Goal: Task Accomplishment & Management: Manage account settings

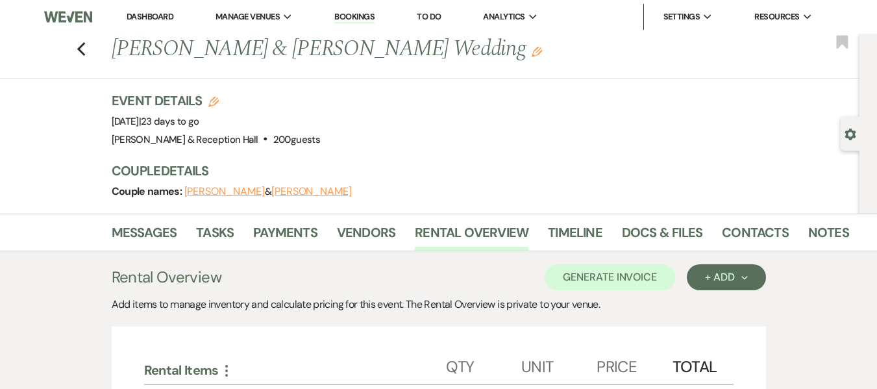
click at [166, 22] on li "Dashboard" at bounding box center [150, 17] width 60 height 26
click at [159, 18] on link "Dashboard" at bounding box center [150, 16] width 47 height 11
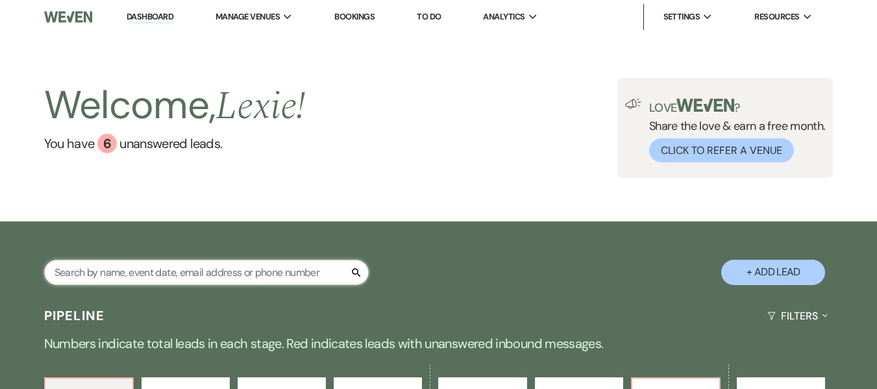
click at [199, 275] on input "text" at bounding box center [206, 272] width 325 height 25
type input "makenzie"
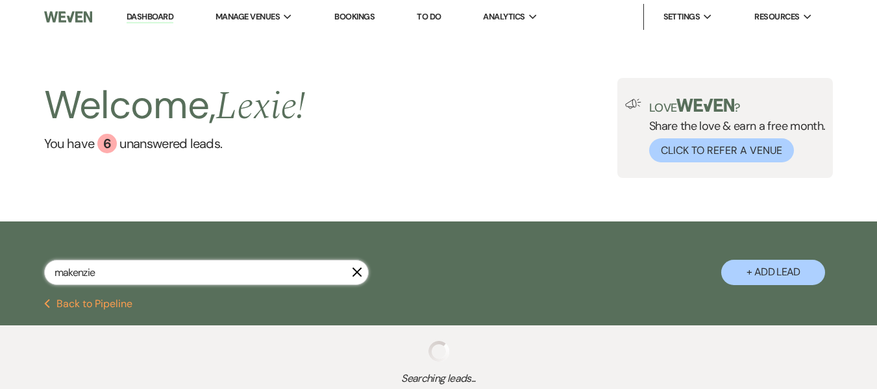
select select "4"
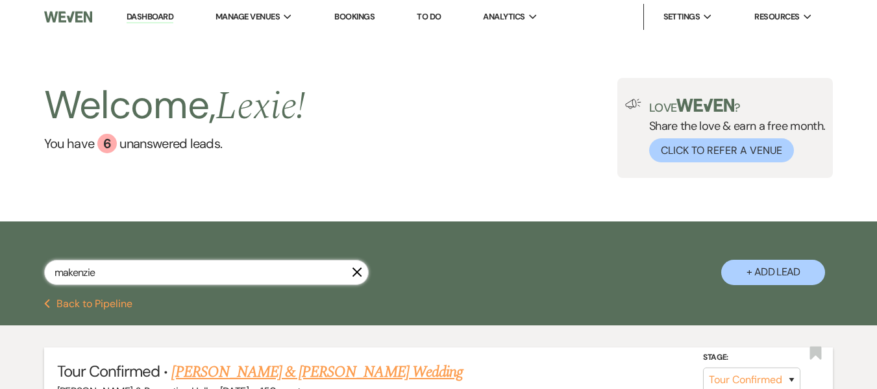
scroll to position [130, 0]
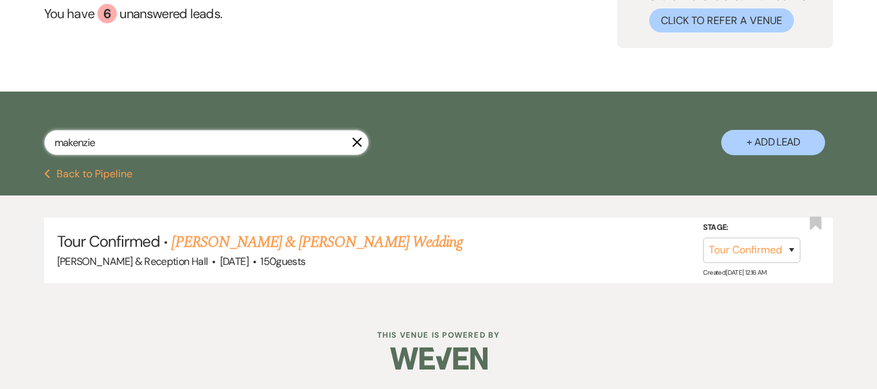
type input "makenzie"
click at [241, 243] on link "[PERSON_NAME] & [PERSON_NAME] Wedding" at bounding box center [316, 242] width 291 height 23
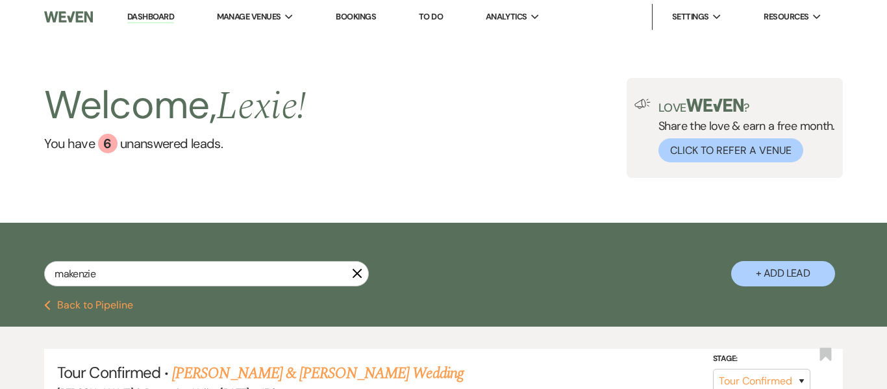
select select "4"
select select "5"
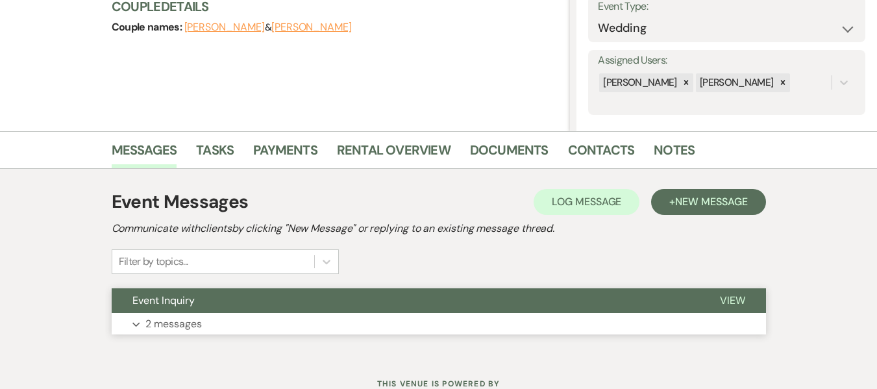
click at [350, 333] on button "Expand 2 messages" at bounding box center [439, 324] width 655 height 22
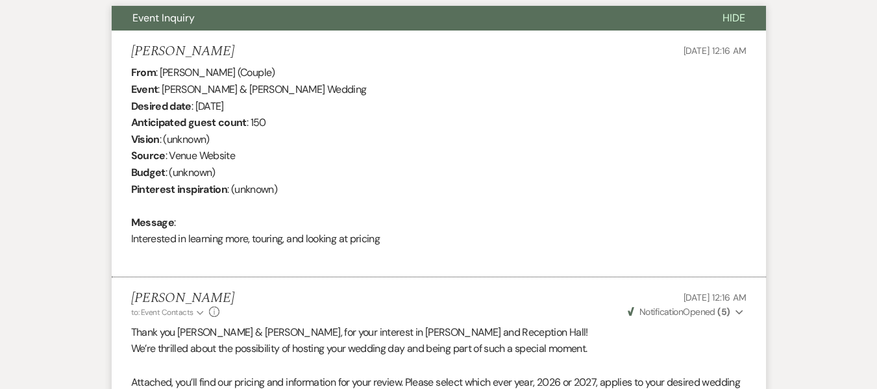
scroll to position [23, 0]
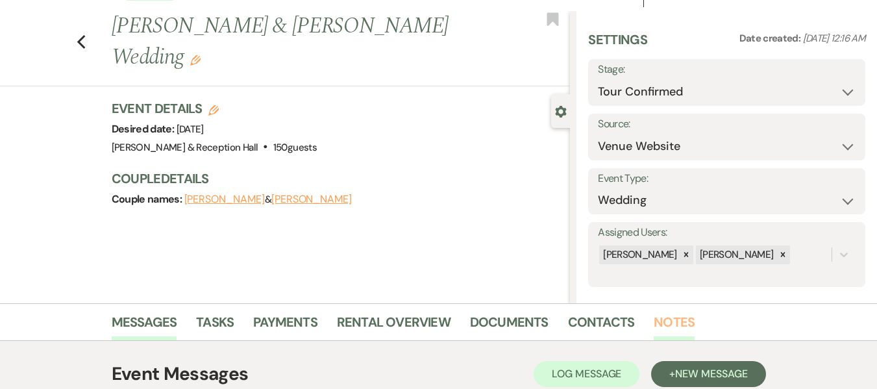
click at [680, 332] on link "Notes" at bounding box center [674, 326] width 41 height 29
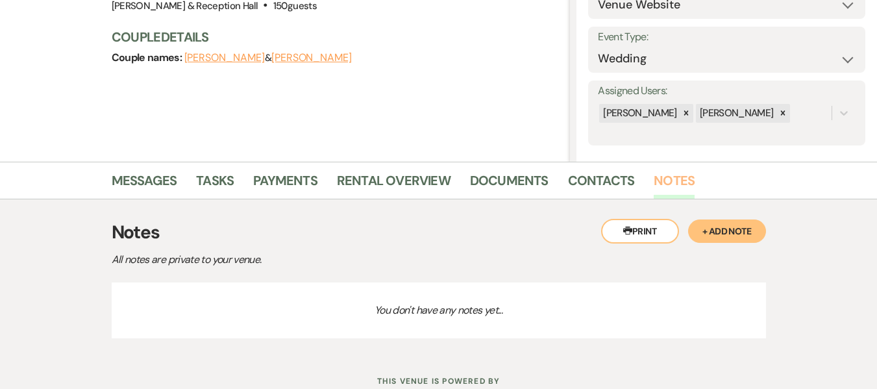
scroll to position [210, 0]
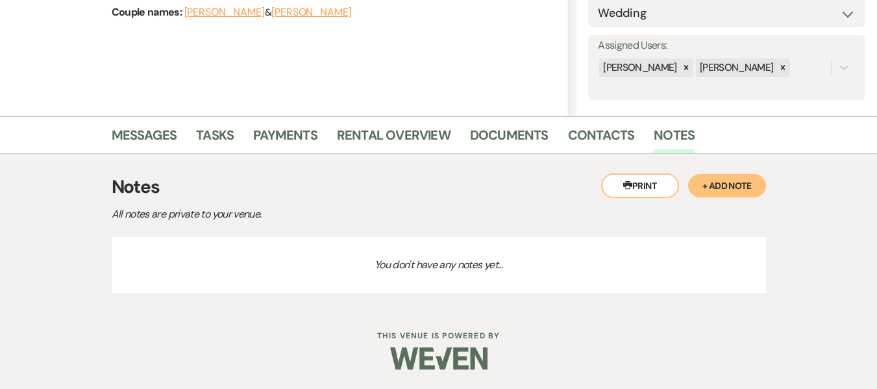
click at [711, 188] on button "+ Add Note" at bounding box center [727, 185] width 78 height 23
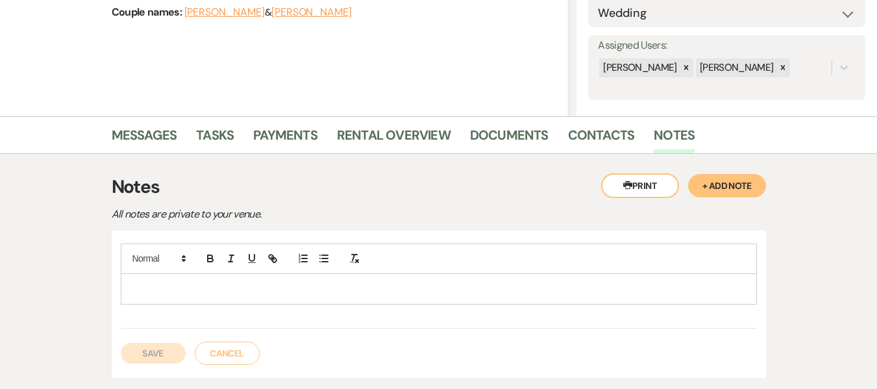
click at [498, 277] on div at bounding box center [438, 289] width 635 height 30
click at [498, 277] on div "T" at bounding box center [438, 289] width 635 height 30
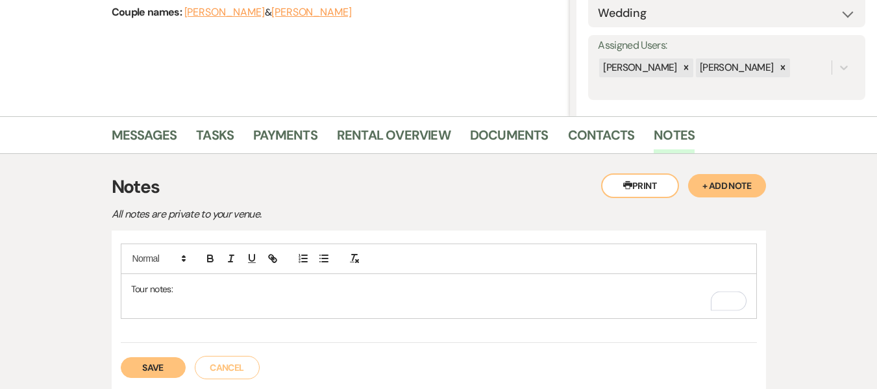
click at [177, 370] on button "Save" at bounding box center [153, 367] width 65 height 21
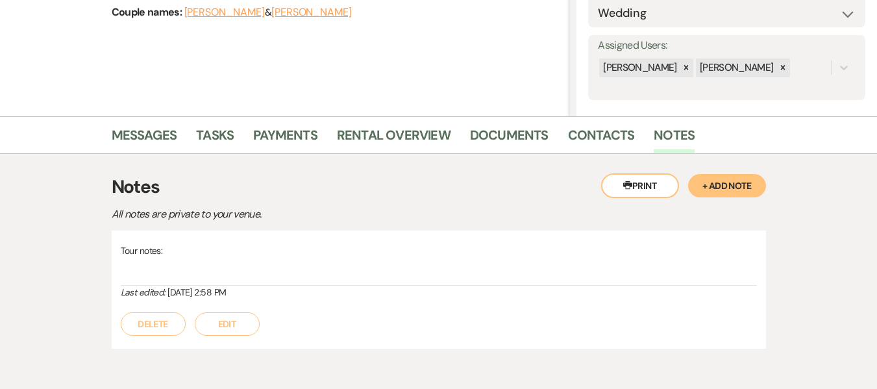
click at [228, 319] on button "Edit" at bounding box center [227, 323] width 65 height 23
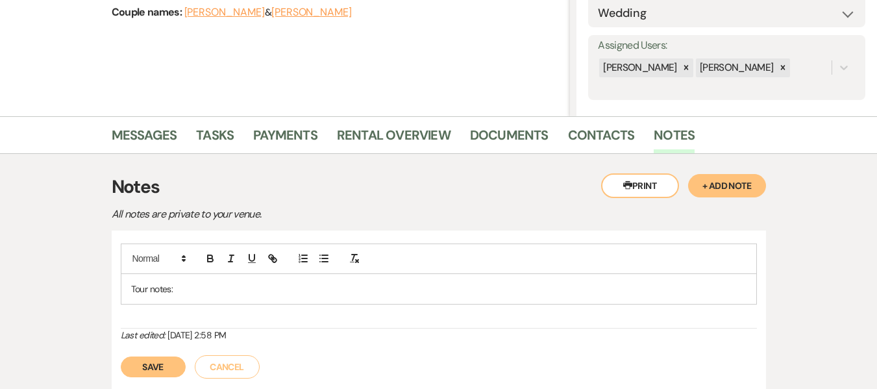
click at [228, 298] on div "Tour notes:" at bounding box center [438, 289] width 635 height 30
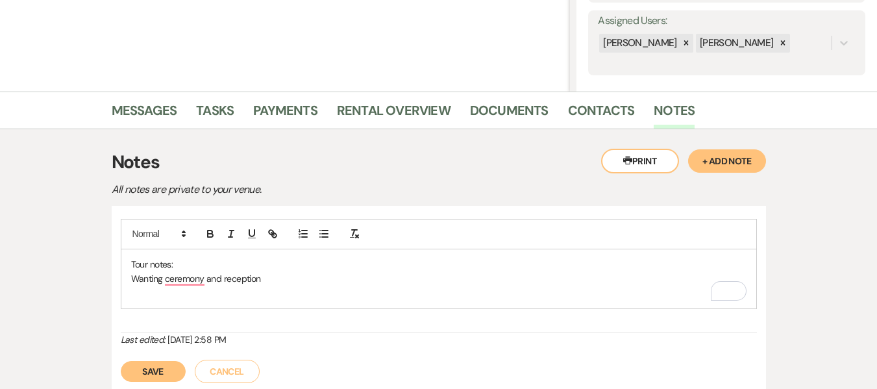
scroll to position [270, 0]
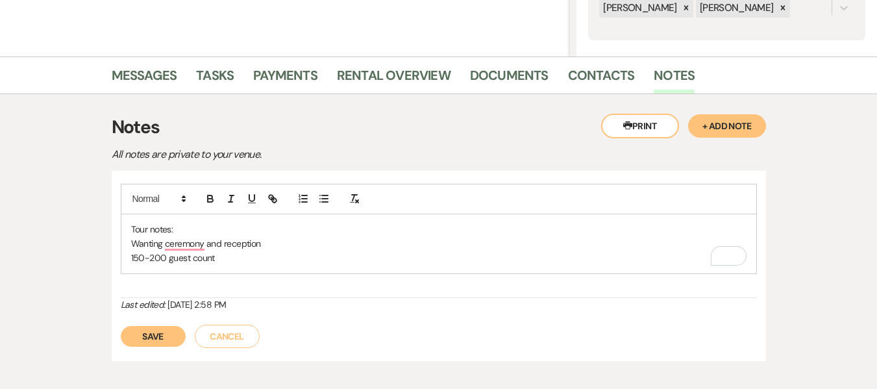
click at [147, 330] on button "Save" at bounding box center [153, 336] width 65 height 21
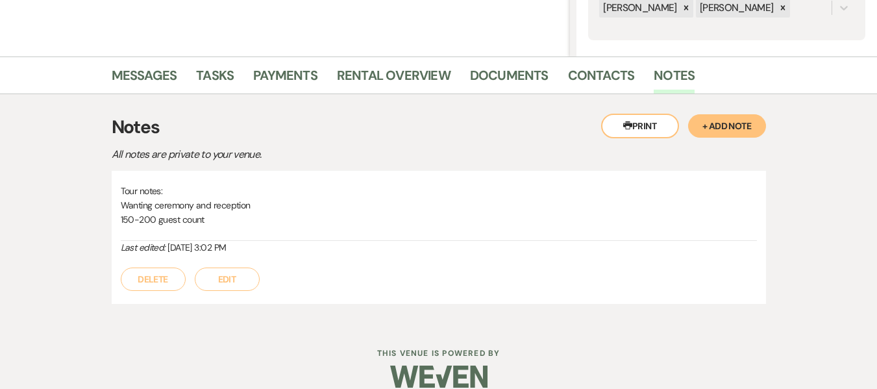
click at [207, 278] on button "Edit" at bounding box center [227, 279] width 65 height 23
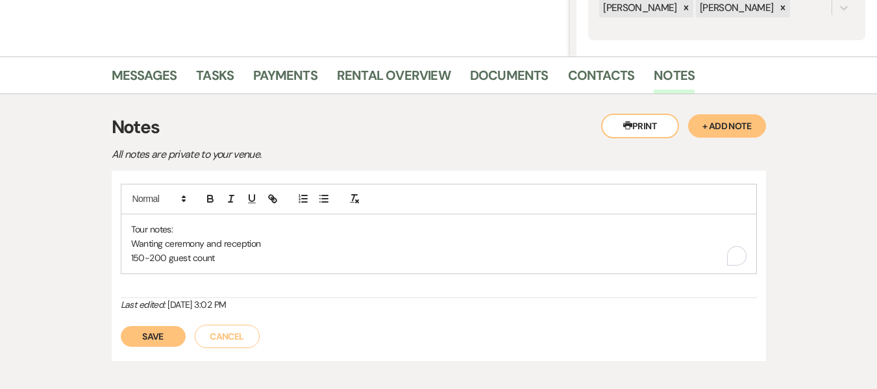
click at [260, 260] on p "150-200 guest count" at bounding box center [439, 258] width 616 height 14
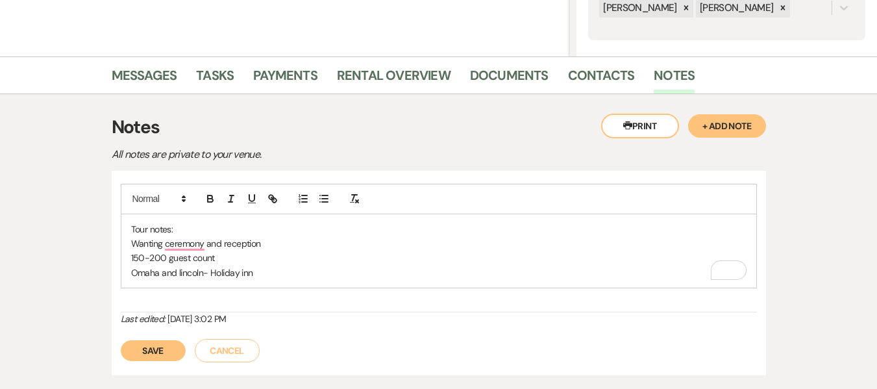
click at [148, 349] on button "Save" at bounding box center [153, 350] width 65 height 21
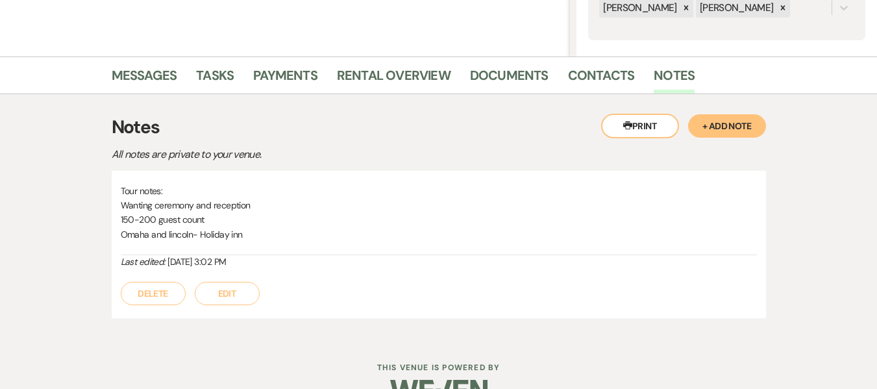
click at [228, 292] on button "Edit" at bounding box center [227, 293] width 65 height 23
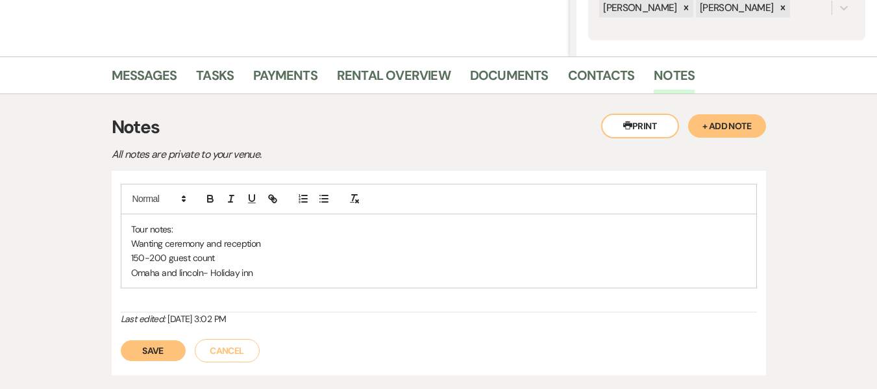
click at [271, 266] on p "Omaha and lincoln- Holiday inn" at bounding box center [439, 273] width 616 height 14
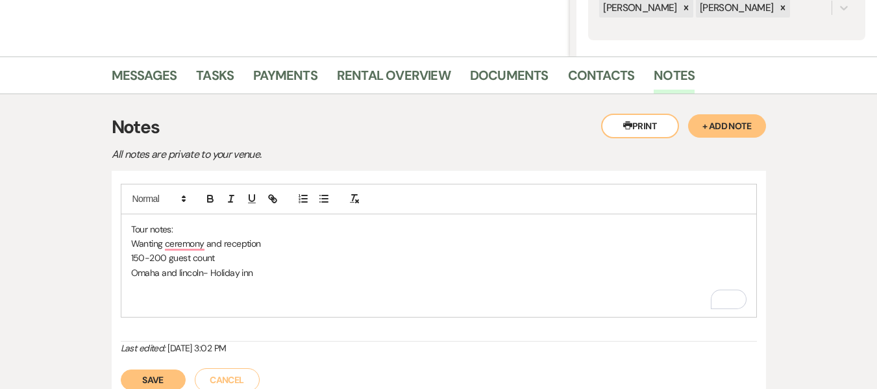
click at [149, 379] on button "Save" at bounding box center [153, 380] width 65 height 21
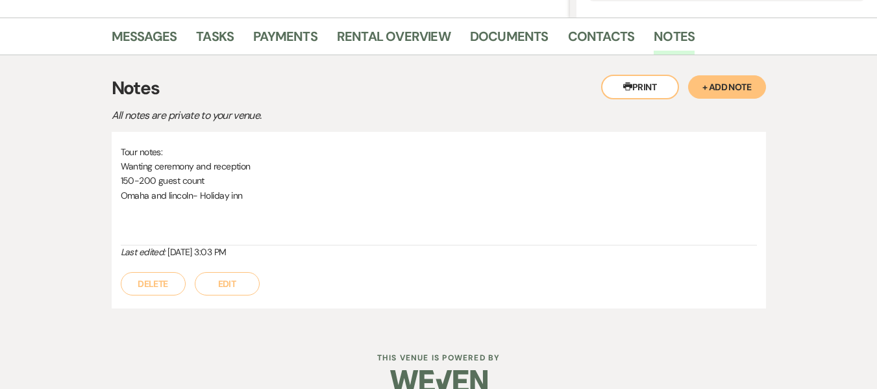
scroll to position [313, 0]
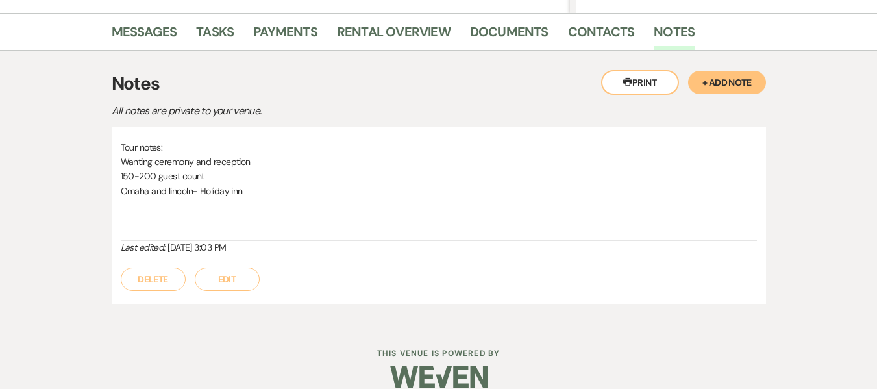
click at [241, 275] on button "Edit" at bounding box center [227, 279] width 65 height 23
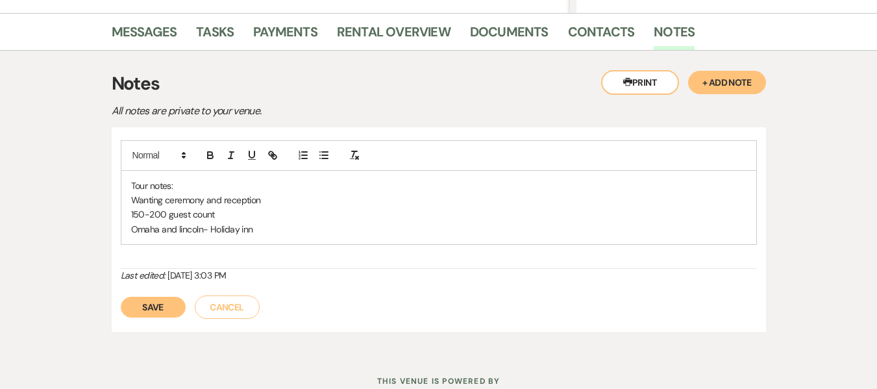
click at [295, 229] on p "Omaha and lincoln- Holiday inn" at bounding box center [439, 229] width 616 height 14
click at [300, 201] on p "Wanting ceremony and reception" at bounding box center [439, 200] width 616 height 14
click at [165, 309] on button "Save" at bounding box center [153, 307] width 65 height 21
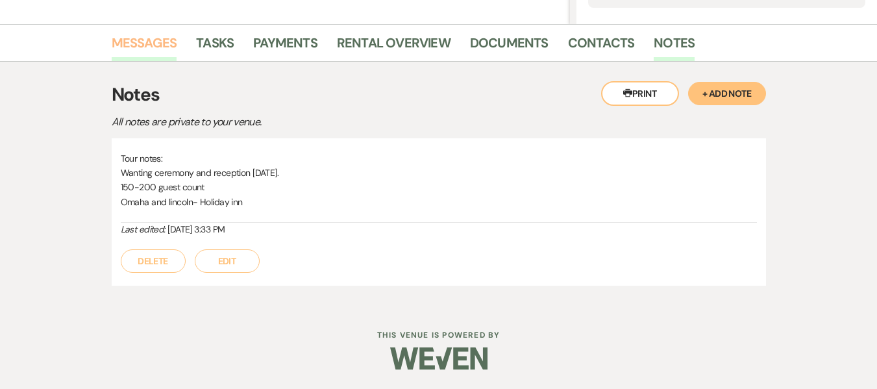
click at [138, 41] on link "Messages" at bounding box center [145, 46] width 66 height 29
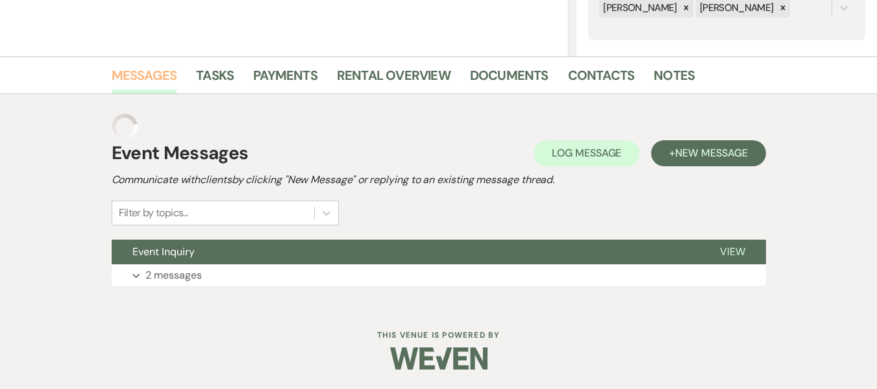
scroll to position [244, 0]
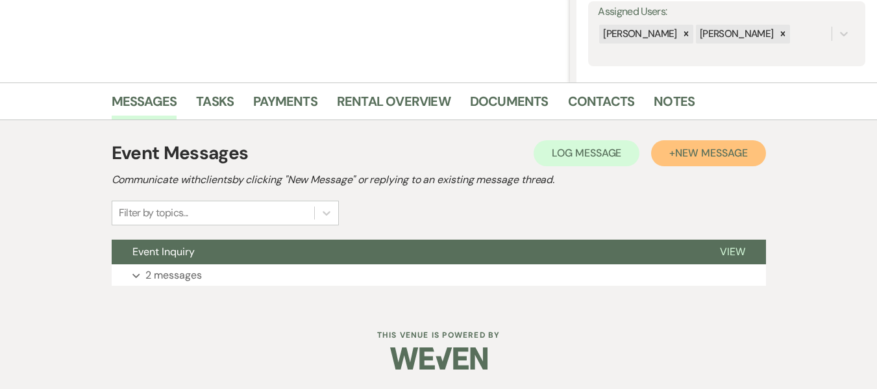
click at [726, 157] on span "New Message" at bounding box center [711, 153] width 72 height 14
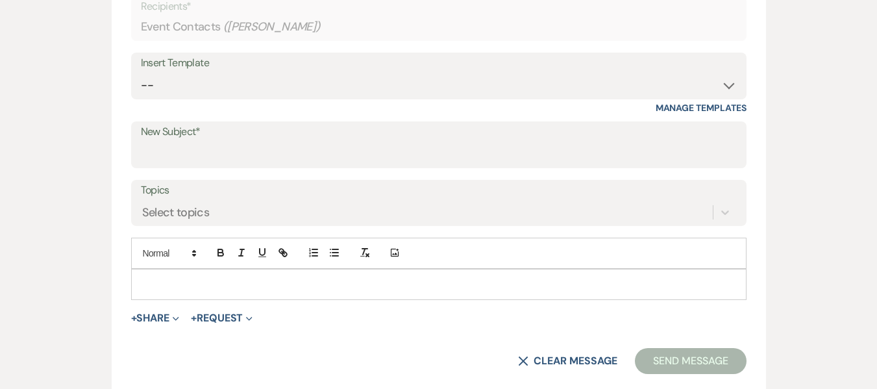
scroll to position [580, 0]
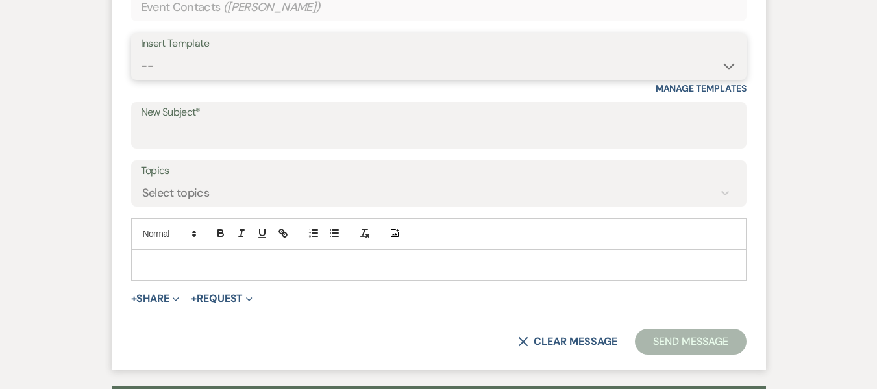
click at [299, 72] on select "-- Weven Planning Portal Introduction (Booked Events) Initial Inquiry Response …" at bounding box center [439, 65] width 596 height 25
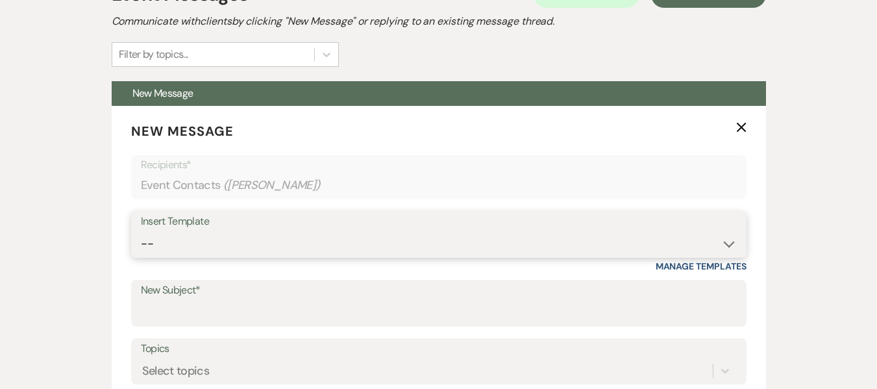
scroll to position [536, 0]
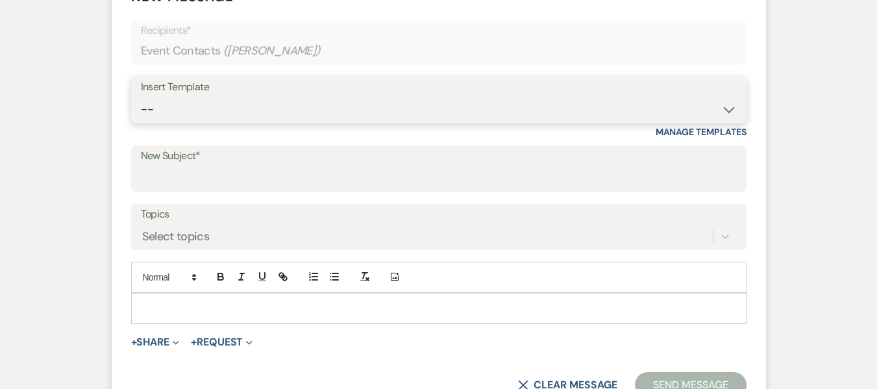
click at [323, 105] on select "-- Weven Planning Portal Introduction (Booked Events) Initial Inquiry Response …" at bounding box center [439, 109] width 596 height 25
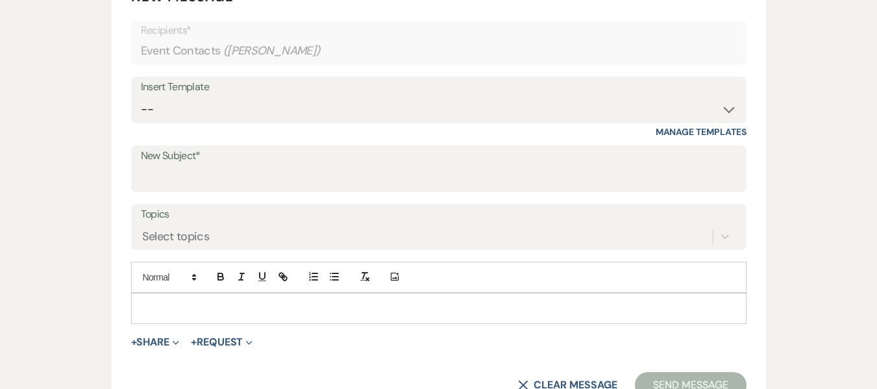
click at [788, 173] on div "Event Messages Log Log Message + New Message Communicate with clients by clicki…" at bounding box center [439, 161] width 740 height 668
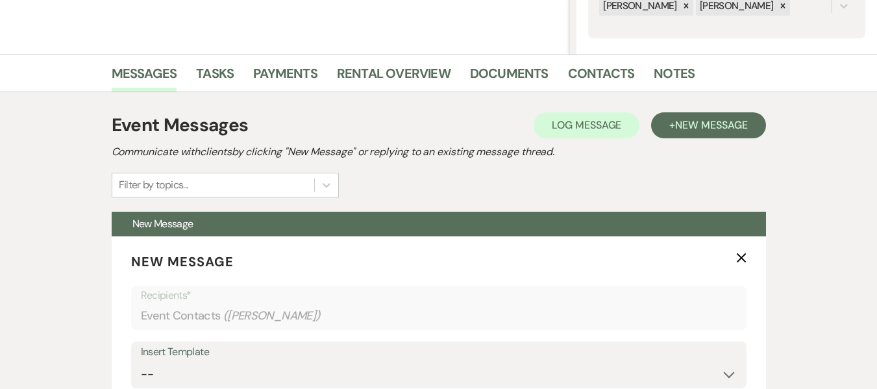
scroll to position [234, 0]
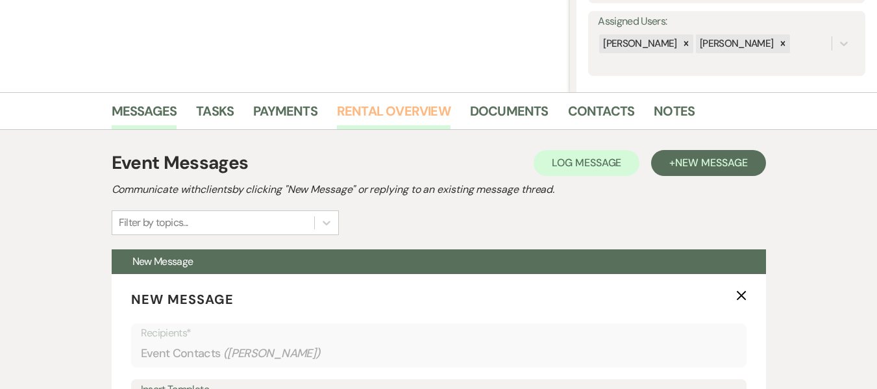
click at [423, 112] on link "Rental Overview" at bounding box center [394, 115] width 114 height 29
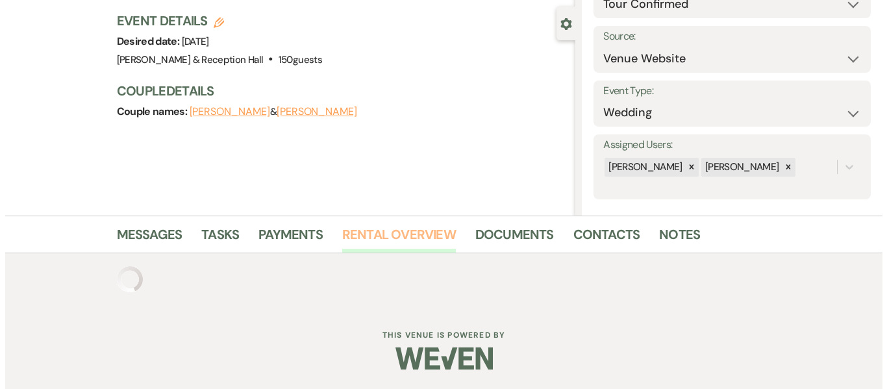
scroll to position [214, 0]
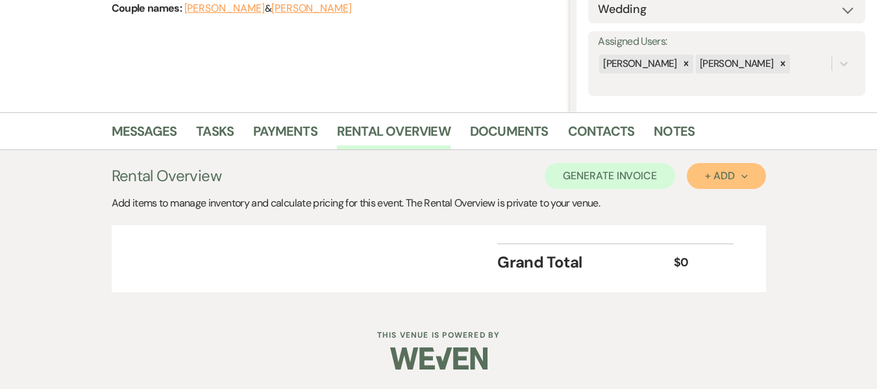
click at [753, 173] on button "+ Add Next" at bounding box center [726, 176] width 79 height 26
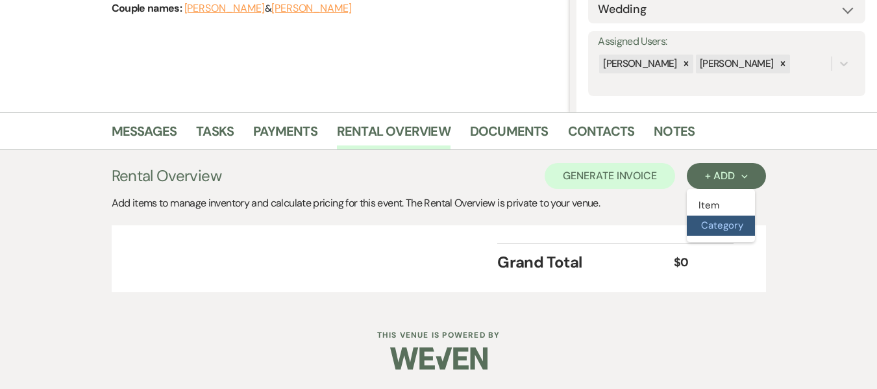
click at [737, 222] on button "Category" at bounding box center [721, 226] width 68 height 20
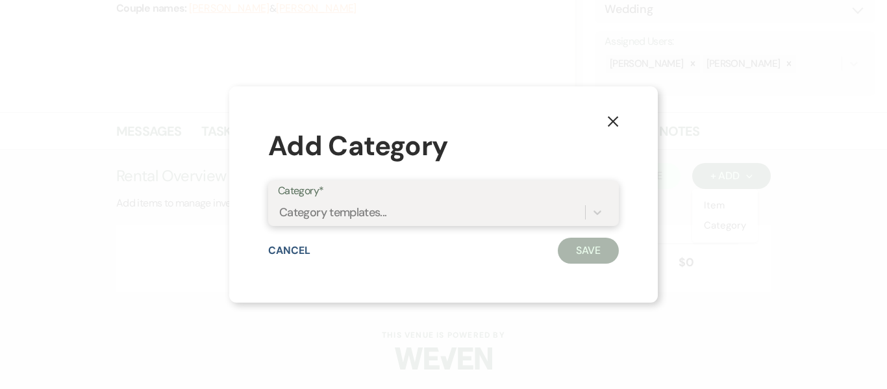
click at [534, 213] on div "Category templates..." at bounding box center [431, 212] width 307 height 23
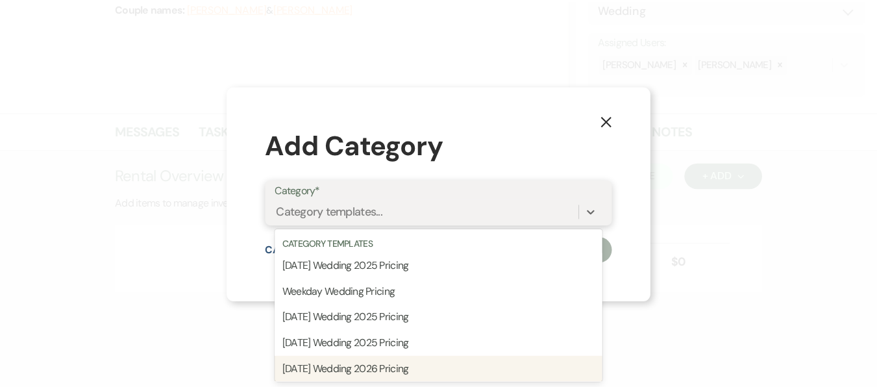
scroll to position [34, 0]
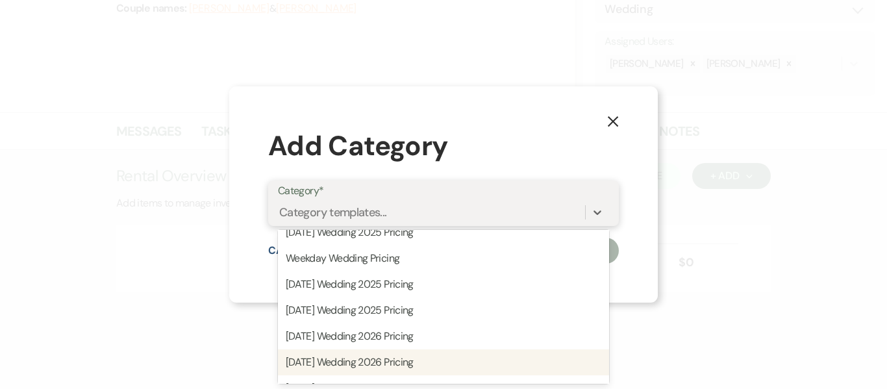
click at [399, 365] on div "[DATE] Wedding 2026 Pricing" at bounding box center [443, 362] width 331 height 26
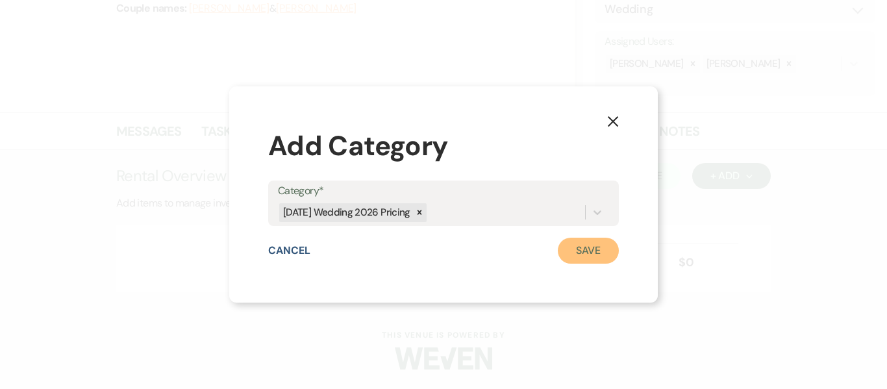
click at [572, 262] on button "Save" at bounding box center [588, 251] width 61 height 26
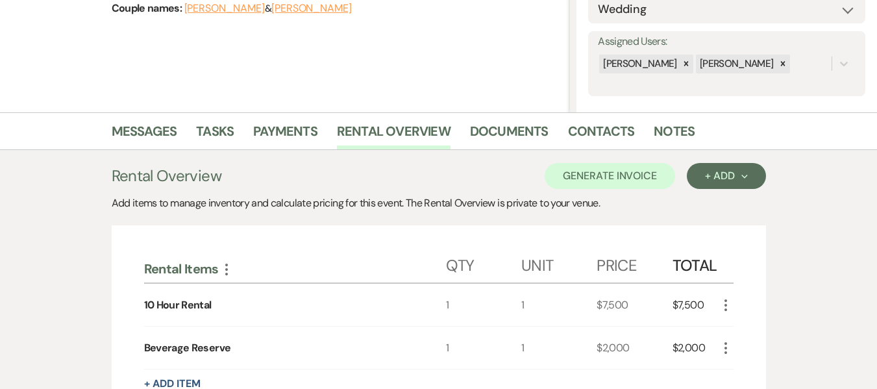
click at [728, 305] on icon "More" at bounding box center [726, 305] width 16 height 16
click at [741, 331] on button "Pencil Edit" at bounding box center [752, 330] width 68 height 21
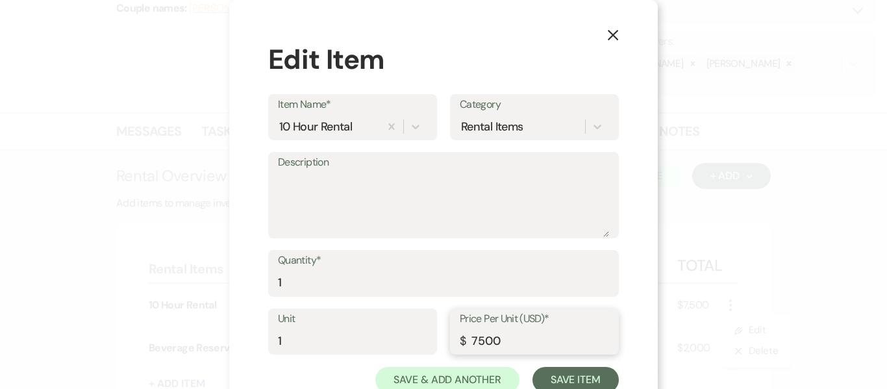
drag, startPoint x: 502, startPoint y: 338, endPoint x: 455, endPoint y: 335, distance: 47.5
click at [455, 335] on div "Price Per Unit (USD)* $ 7500" at bounding box center [534, 332] width 169 height 47
type input "8000"
click at [548, 368] on button "Save Item" at bounding box center [576, 380] width 86 height 26
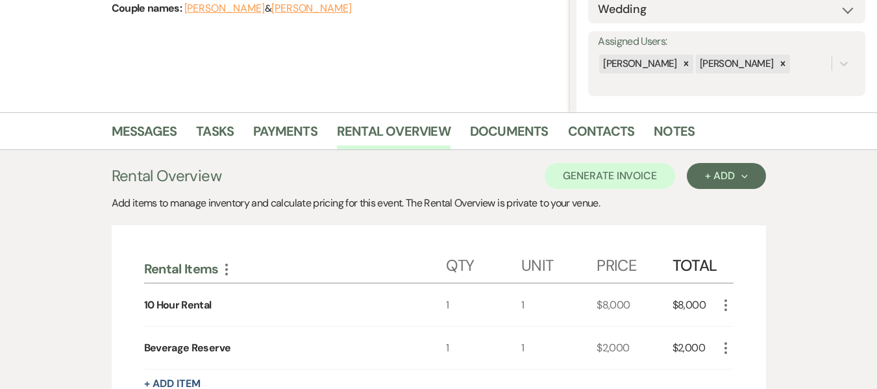
click at [722, 301] on icon "More" at bounding box center [726, 305] width 16 height 16
click at [740, 340] on button "Pencil Edit" at bounding box center [752, 330] width 68 height 21
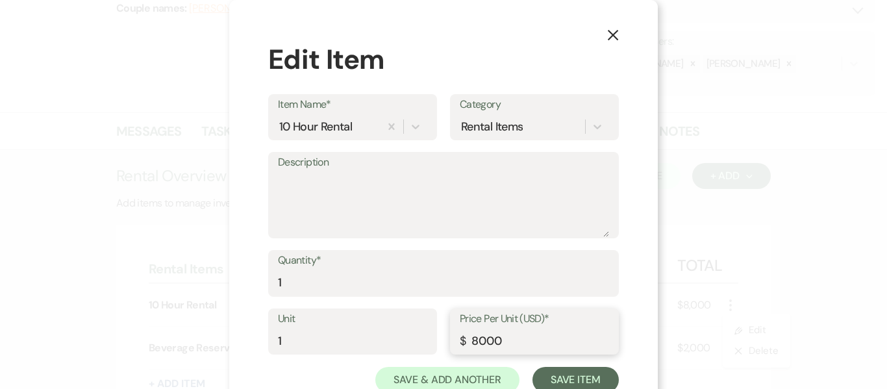
drag, startPoint x: 492, startPoint y: 339, endPoint x: 445, endPoint y: 342, distance: 46.9
click at [450, 342] on div "Price Per Unit (USD)* $ 8000" at bounding box center [534, 332] width 169 height 47
type input "7500"
click at [555, 372] on button "Save Item" at bounding box center [576, 380] width 86 height 26
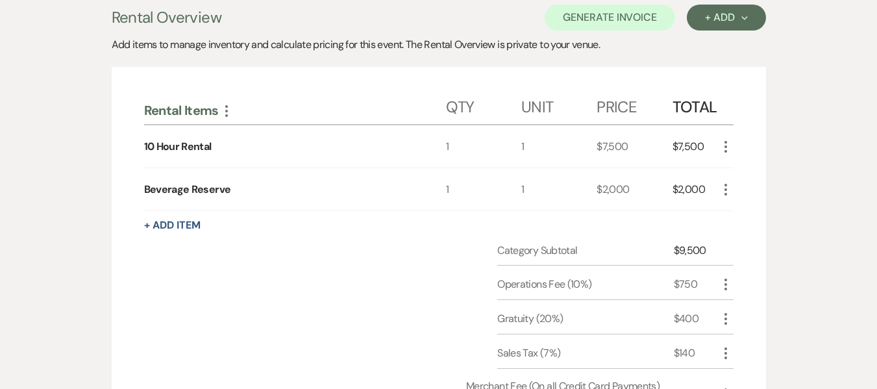
scroll to position [375, 0]
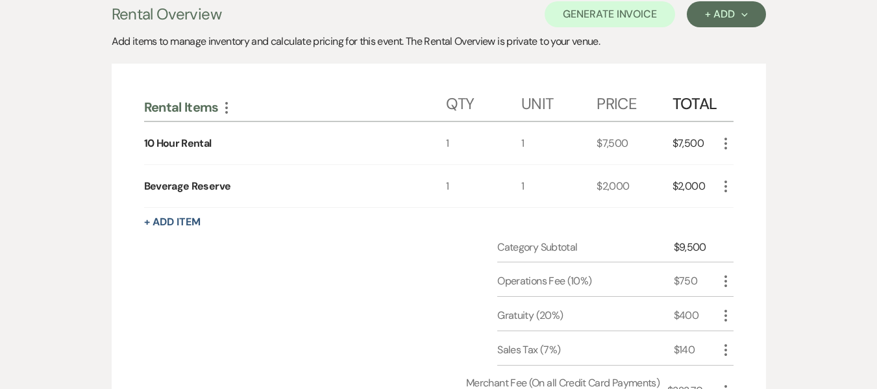
click at [724, 184] on icon "More" at bounding box center [726, 187] width 16 height 16
click at [732, 202] on button "Pencil Edit" at bounding box center [752, 211] width 68 height 21
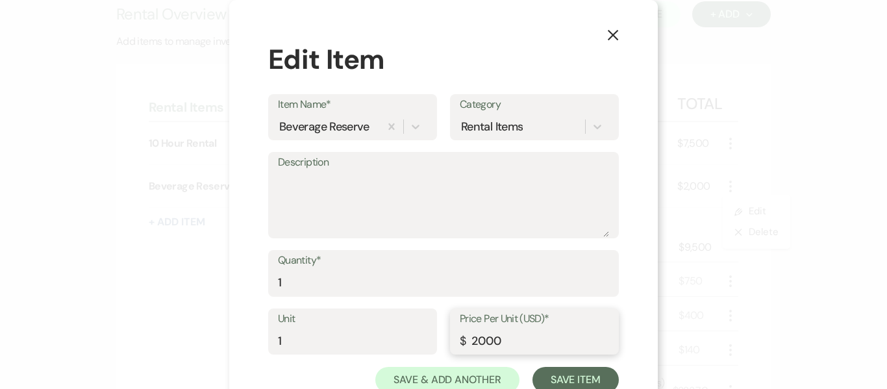
drag, startPoint x: 514, startPoint y: 343, endPoint x: 431, endPoint y: 320, distance: 86.2
click at [431, 320] on div "Unit 1 Price Per Unit (USD)* $ 2000" at bounding box center [443, 338] width 351 height 58
type input "2500"
click at [557, 376] on button "Save Item" at bounding box center [576, 380] width 86 height 26
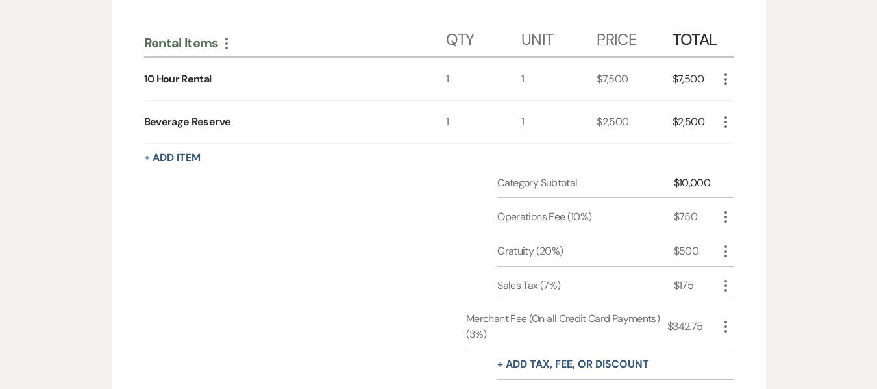
scroll to position [445, 0]
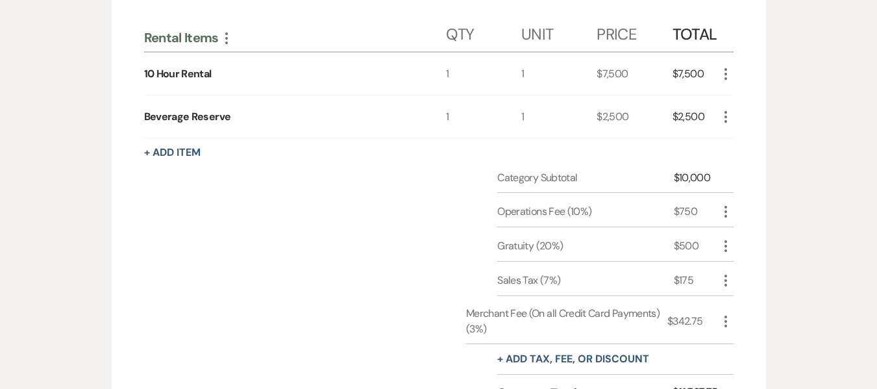
click at [723, 210] on icon "More" at bounding box center [726, 212] width 16 height 16
click at [737, 234] on use "button" at bounding box center [737, 237] width 8 height 8
select select "false"
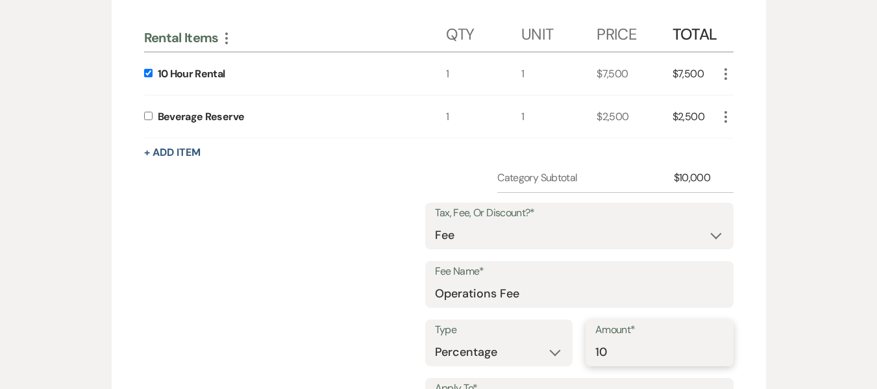
drag, startPoint x: 622, startPoint y: 349, endPoint x: 540, endPoint y: 347, distance: 81.2
click at [540, 347] on div "Type Dollar Amount Percentage Amount* 10" at bounding box center [579, 349] width 309 height 58
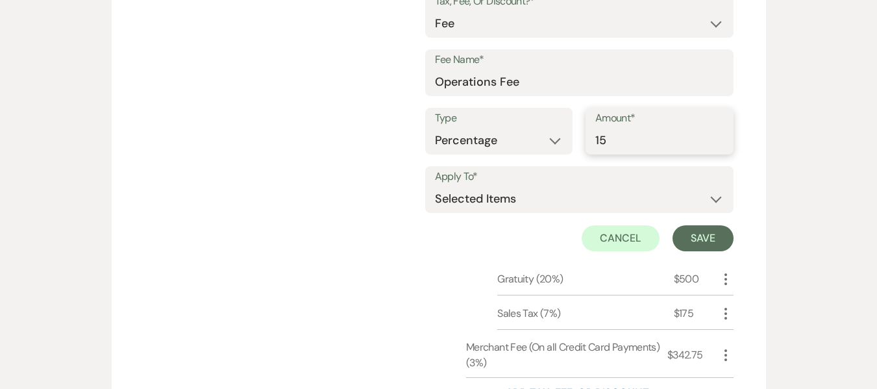
scroll to position [661, 0]
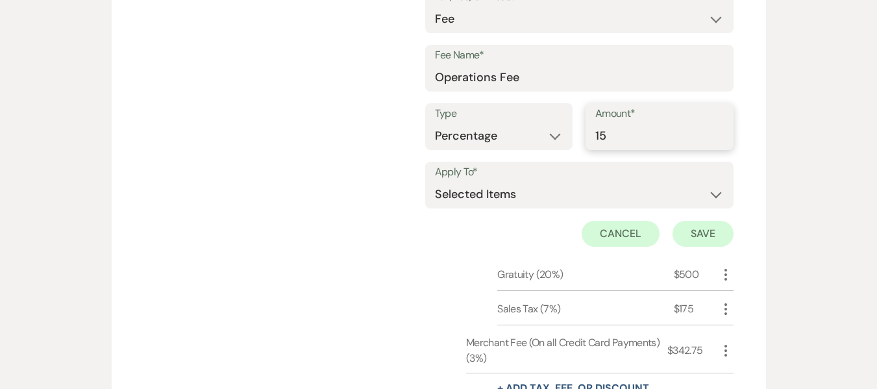
type input "15"
click at [721, 242] on button "Save" at bounding box center [703, 234] width 61 height 26
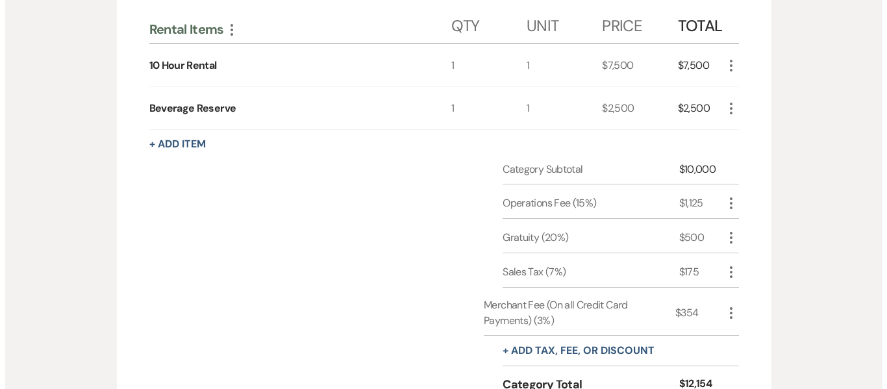
scroll to position [442, 0]
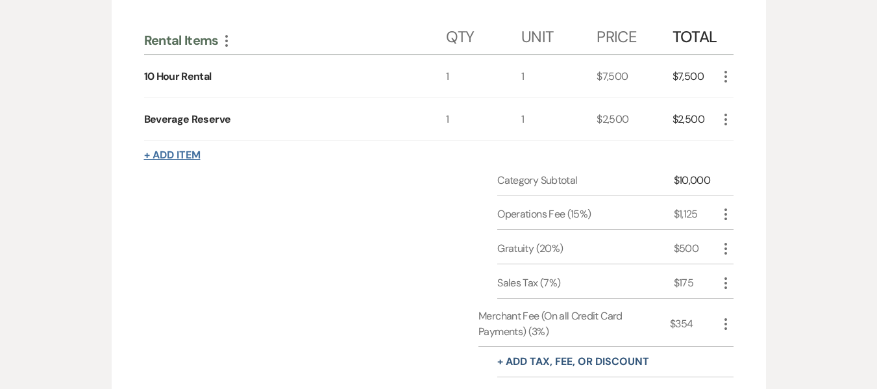
click at [171, 157] on button "+ Add Item" at bounding box center [172, 155] width 57 height 10
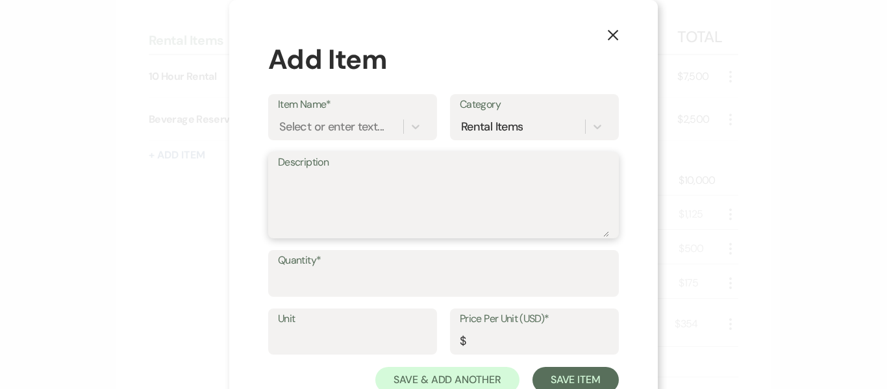
click at [303, 187] on textarea "Description" at bounding box center [443, 204] width 331 height 65
type textarea "Do not have to have"
click at [322, 122] on div "Select or enter text..." at bounding box center [331, 127] width 105 height 18
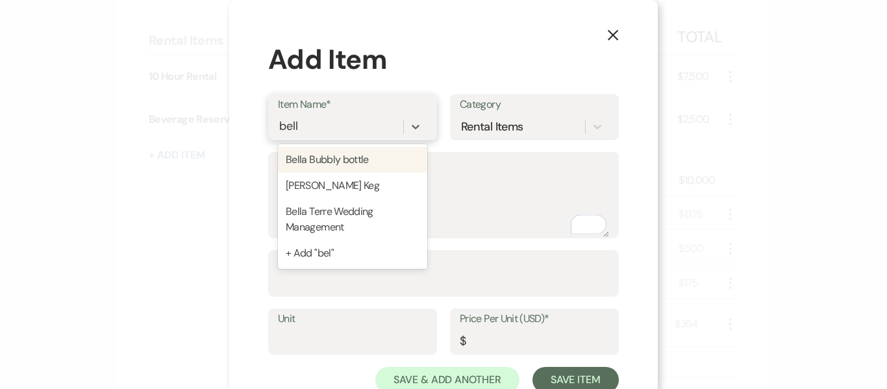
type input "bella"
click at [372, 223] on div "Bella Terre Wedding Management" at bounding box center [352, 220] width 149 height 42
type textarea "8 hours Day of Coordination"
type input "1"
type input "1500"
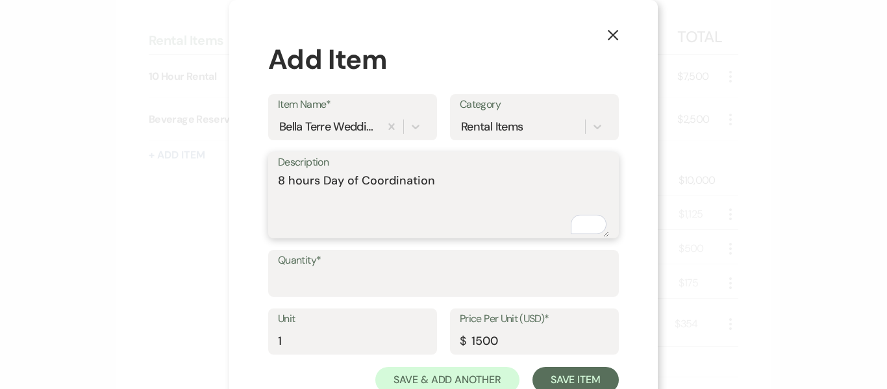
click at [446, 195] on textarea "8 hours Day of Coordination" at bounding box center [443, 204] width 331 height 65
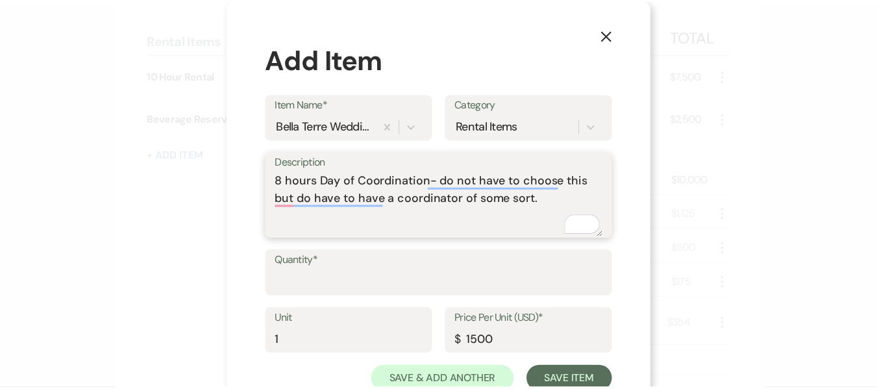
scroll to position [43, 0]
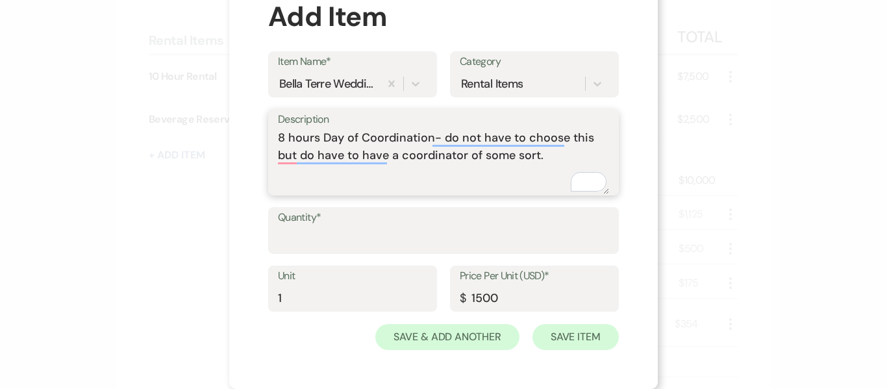
type textarea "8 hours Day of Coordination- do not have to choose this but do have to have a c…"
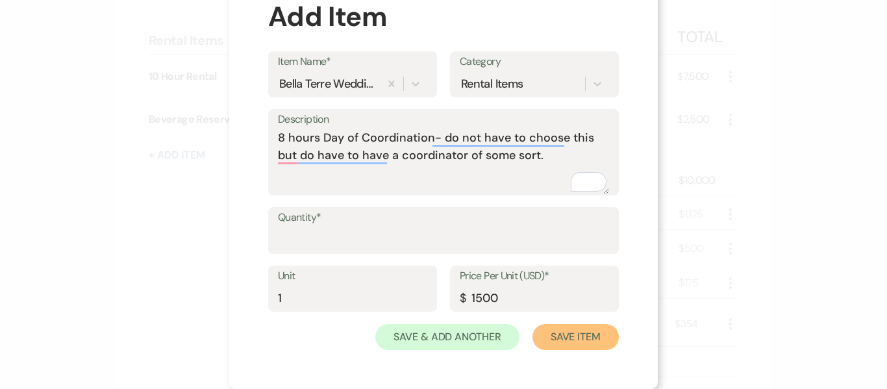
click at [588, 338] on button "Save Item" at bounding box center [576, 337] width 86 height 26
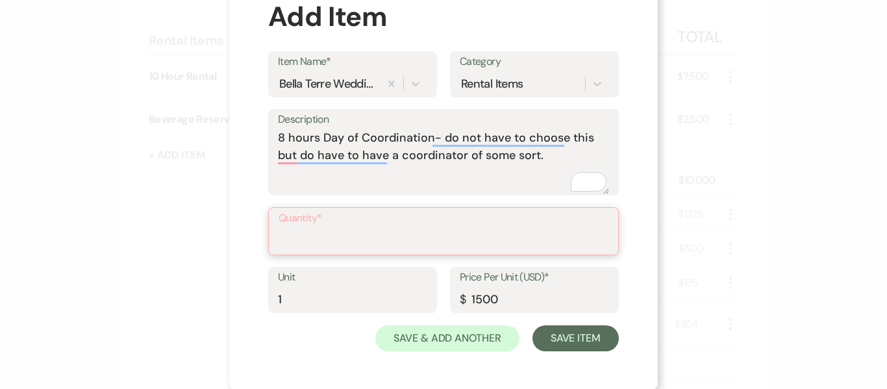
click at [499, 234] on input "Quantity*" at bounding box center [444, 240] width 330 height 25
type input "1"
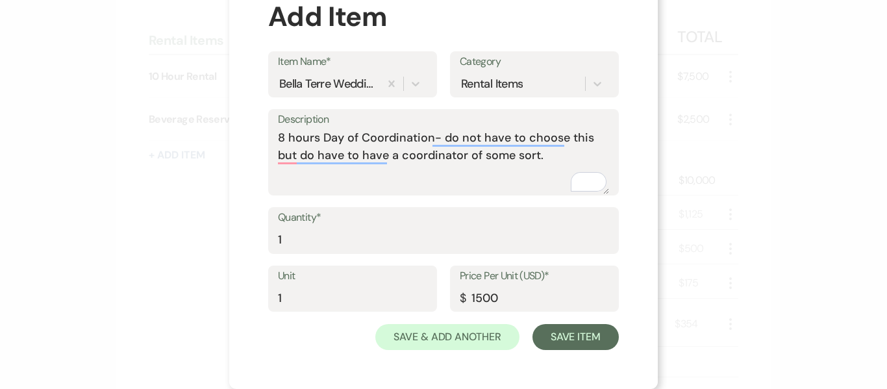
click at [559, 353] on div "X Add Item Item Name* [PERSON_NAME] Wedding Management Category Rental Items De…" at bounding box center [443, 173] width 429 height 432
click at [597, 335] on button "Save Item" at bounding box center [576, 337] width 86 height 26
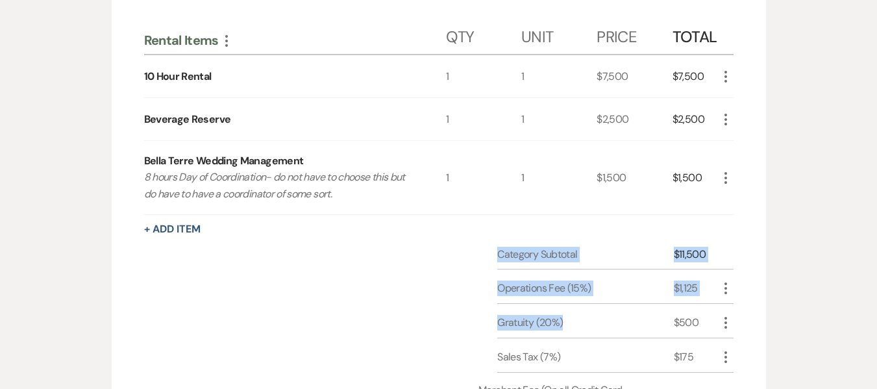
drag, startPoint x: 597, startPoint y: 335, endPoint x: 794, endPoint y: 218, distance: 229.5
click at [794, 218] on div "Rental Overview Generate Invoice + Add Next Add items to manage inventory and c…" at bounding box center [439, 246] width 740 height 651
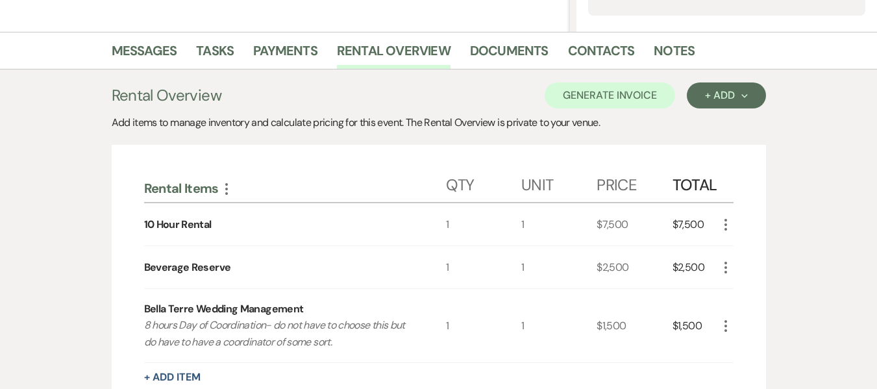
scroll to position [292, 0]
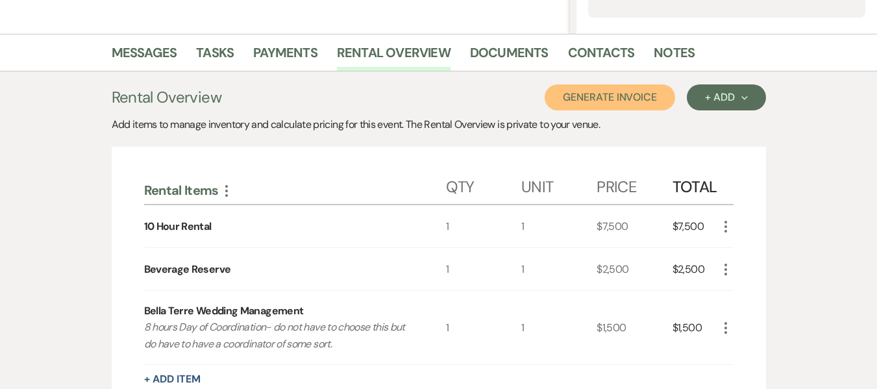
click at [606, 100] on button "Generate Invoice" at bounding box center [610, 97] width 131 height 26
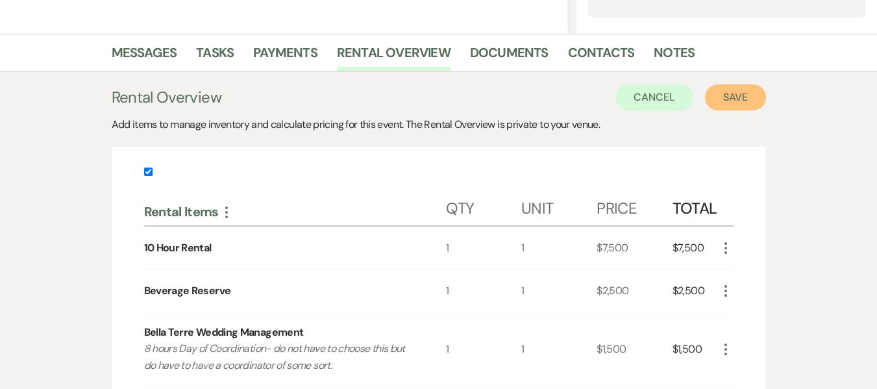
click at [724, 100] on button "Save" at bounding box center [735, 97] width 61 height 26
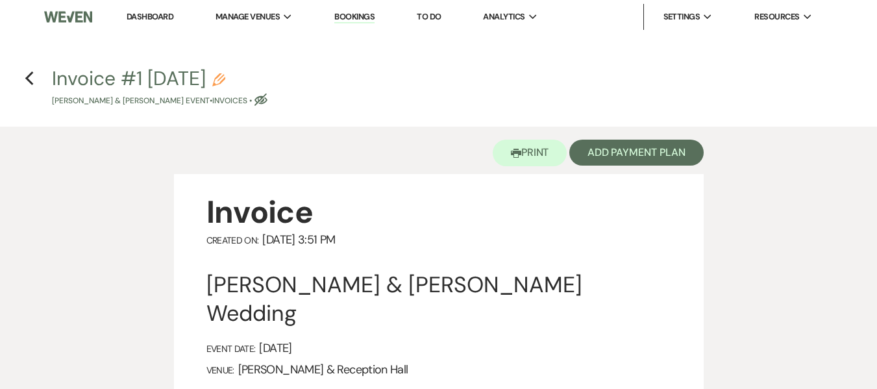
click at [225, 81] on icon "Pencil" at bounding box center [218, 79] width 13 height 13
select select "22"
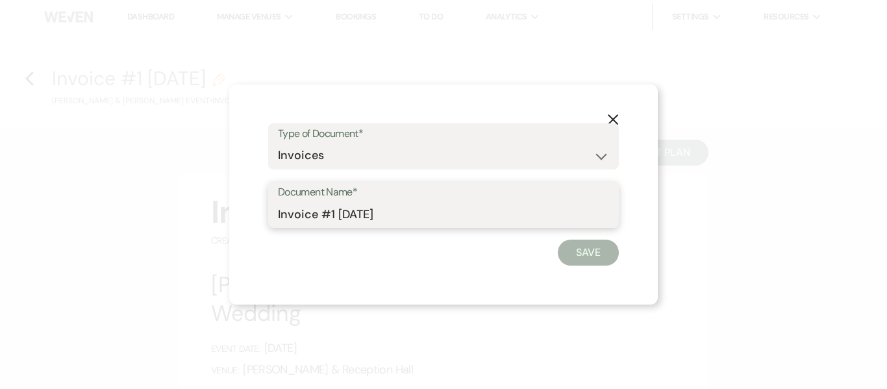
drag, startPoint x: 414, startPoint y: 219, endPoint x: 215, endPoint y: 220, distance: 199.4
click at [215, 220] on div "X Type of Document* Special Event Insurance Vendor Certificate of Insurance Con…" at bounding box center [443, 194] width 887 height 389
type input "Estimated invoice"
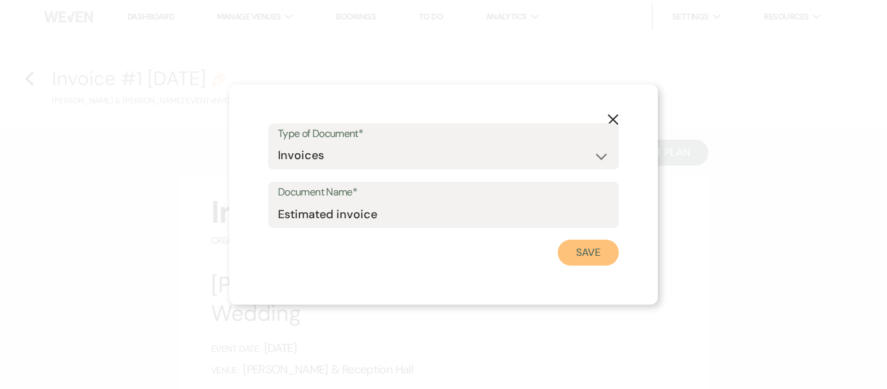
click at [588, 262] on button "Save" at bounding box center [588, 253] width 61 height 26
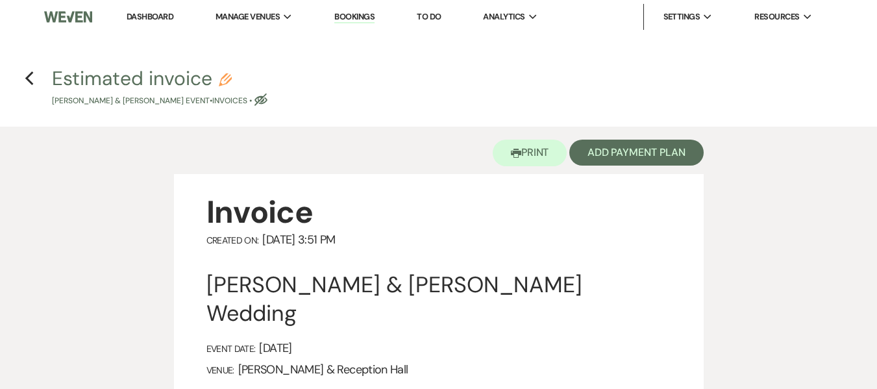
click at [22, 77] on h4 "Previous Estimated invoice Pencil [PERSON_NAME] & [PERSON_NAME] Event • Invoice…" at bounding box center [438, 86] width 877 height 42
click at [32, 81] on icon "Previous" at bounding box center [30, 79] width 10 height 16
select select "4"
select select "5"
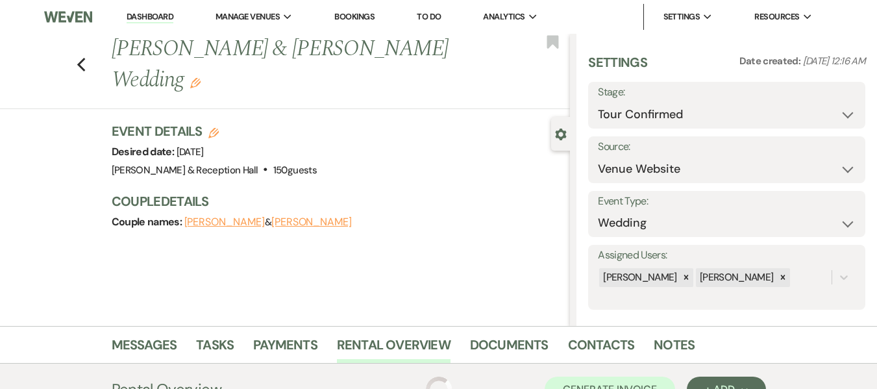
scroll to position [292, 0]
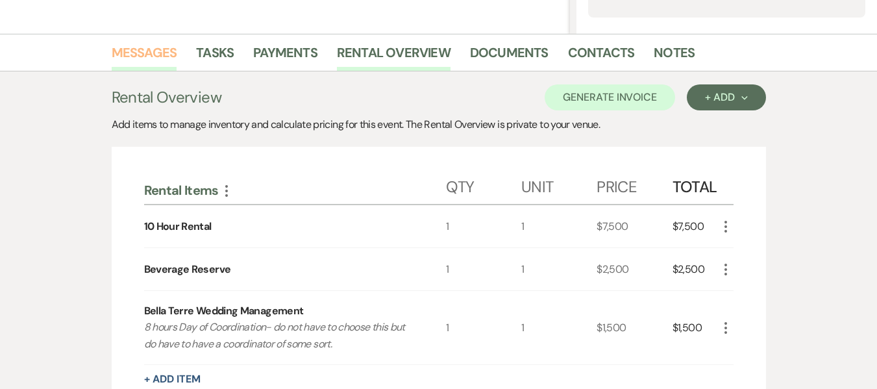
click at [158, 60] on link "Messages" at bounding box center [145, 56] width 66 height 29
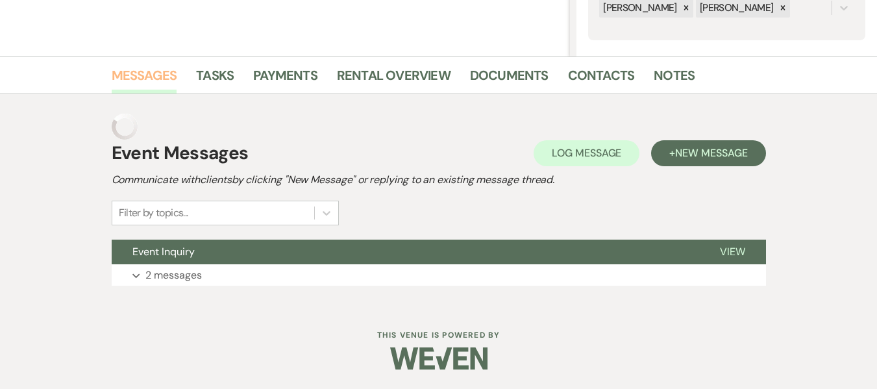
scroll to position [244, 0]
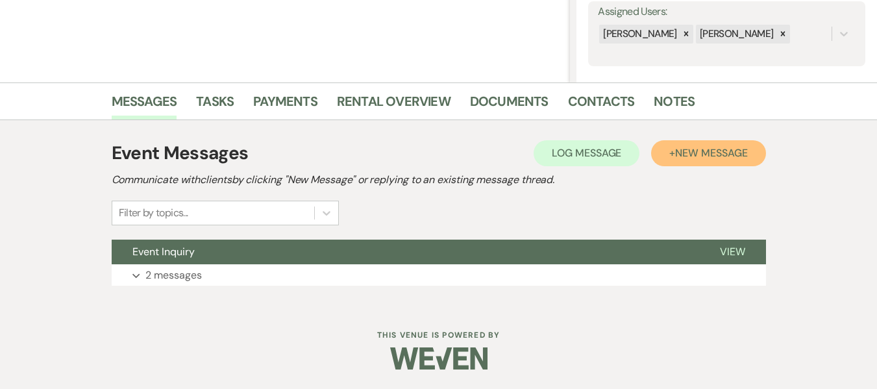
click at [713, 162] on button "+ New Message" at bounding box center [708, 153] width 114 height 26
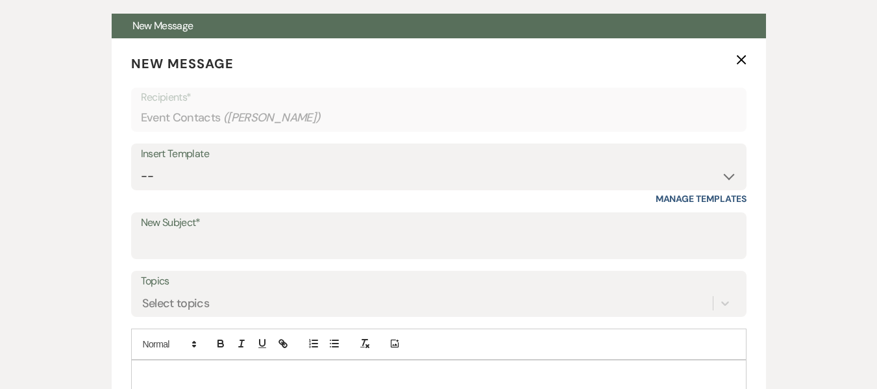
scroll to position [472, 0]
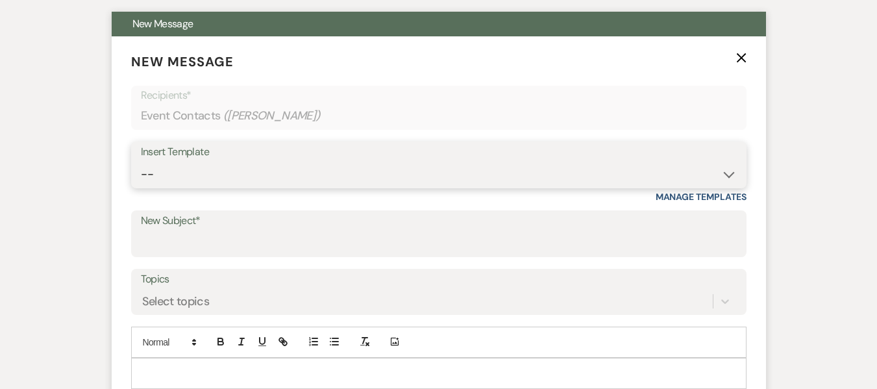
click at [203, 174] on select "-- Weven Planning Portal Introduction (Booked Events) Initial Inquiry Response …" at bounding box center [439, 174] width 596 height 25
select select "4529"
click at [141, 162] on select "-- Weven Planning Portal Introduction (Booked Events) Initial Inquiry Response …" at bounding box center [439, 174] width 596 height 25
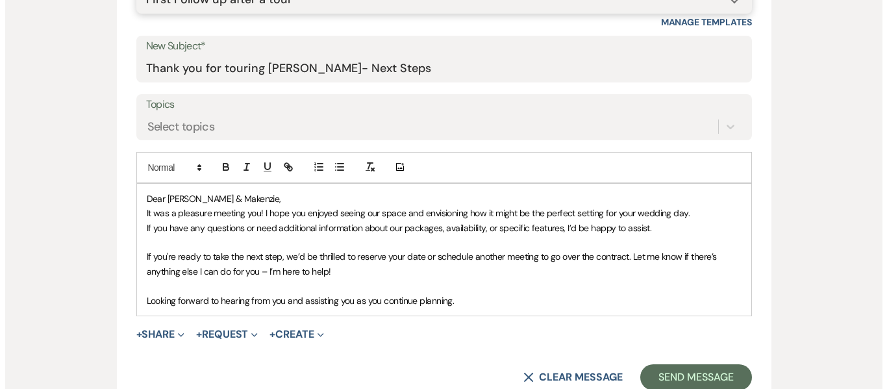
scroll to position [614, 0]
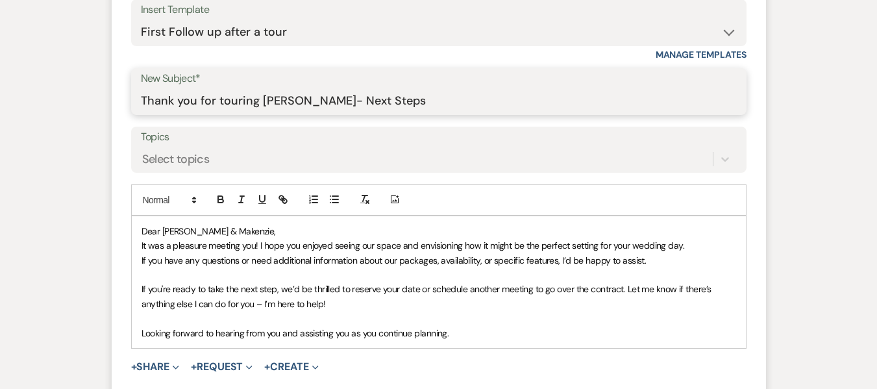
drag, startPoint x: 405, startPoint y: 104, endPoint x: 317, endPoint y: 96, distance: 88.0
click at [317, 96] on input "Thank you for touring [PERSON_NAME]- Next Steps" at bounding box center [439, 100] width 596 height 25
type input "Thank you for touring [GEOGRAPHIC_DATA]"
click at [635, 266] on p "If you have any questions or need additional information about our packages, av…" at bounding box center [439, 260] width 595 height 14
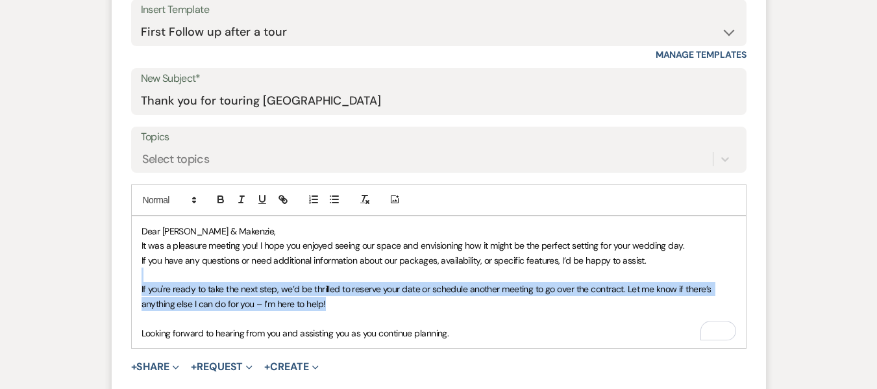
drag, startPoint x: 399, startPoint y: 305, endPoint x: 111, endPoint y: 275, distance: 289.2
click at [112, 275] on form "New Message X Saving draft... Recipients* Event Contacts ( [PERSON_NAME] ) Inse…" at bounding box center [439, 166] width 655 height 545
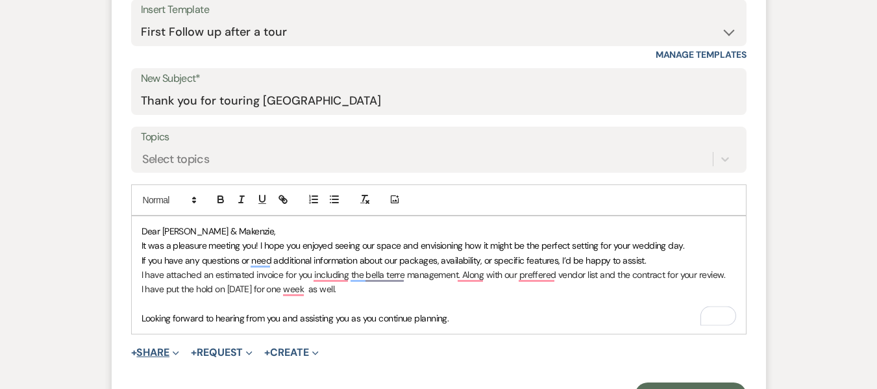
click at [153, 350] on button "+ Share Expand" at bounding box center [155, 352] width 49 height 10
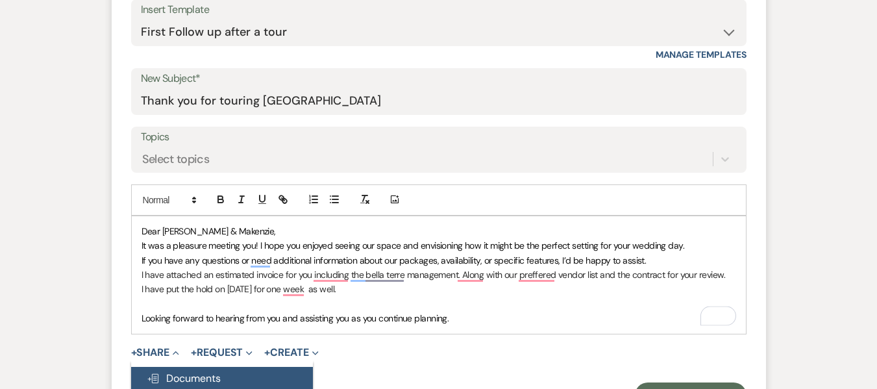
click at [208, 380] on span "Doc Upload Documents" at bounding box center [184, 379] width 74 height 14
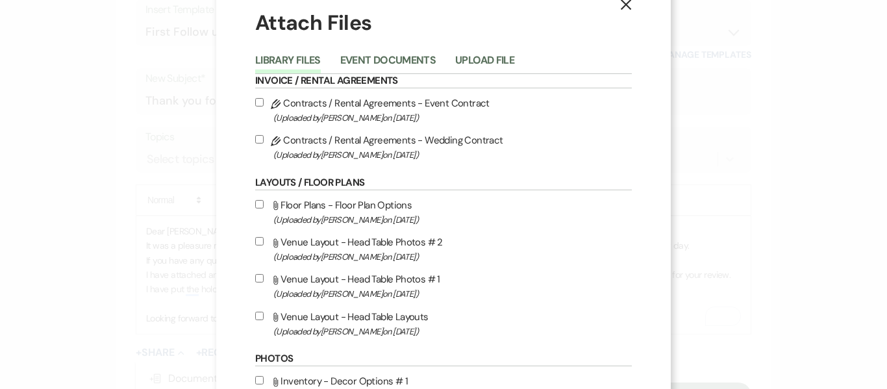
scroll to position [0, 0]
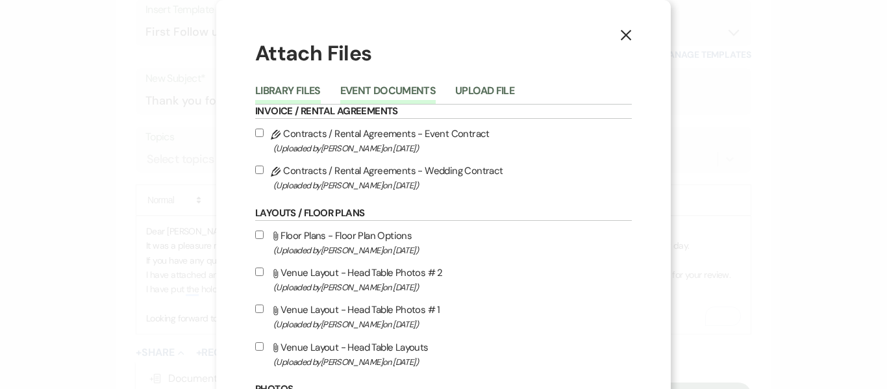
click at [398, 88] on button "Event Documents" at bounding box center [387, 95] width 95 height 18
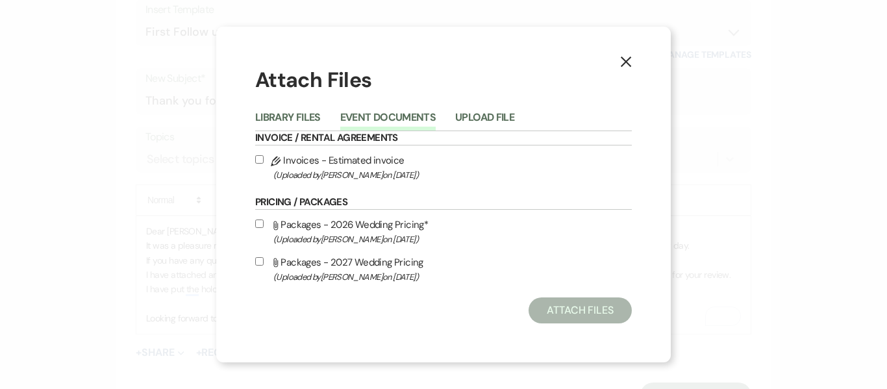
click at [260, 162] on input "Pencil Invoices - Estimated invoice (Uploaded by [PERSON_NAME] on [DATE] )" at bounding box center [259, 159] width 8 height 8
checkbox input "true"
click at [287, 120] on button "Library Files" at bounding box center [288, 121] width 66 height 18
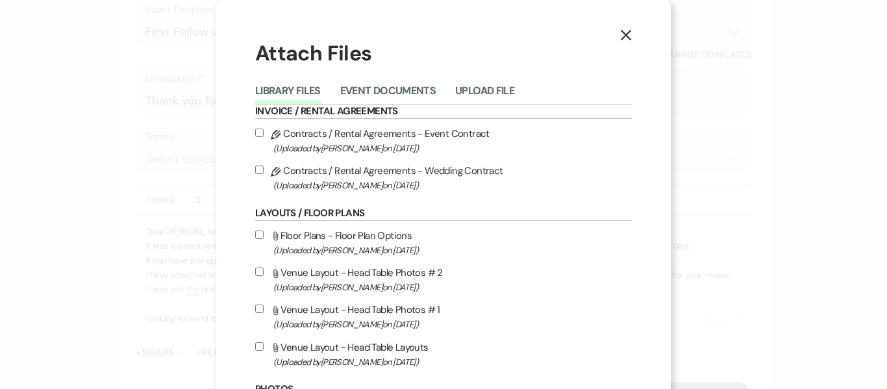
click at [255, 169] on input "Pencil Contracts / Rental Agreements - Wedding Contract (Uploaded by [PERSON_NA…" at bounding box center [259, 170] width 8 height 8
checkbox input "true"
click at [589, 213] on h6 "Layouts / Floor Plans" at bounding box center [443, 214] width 377 height 14
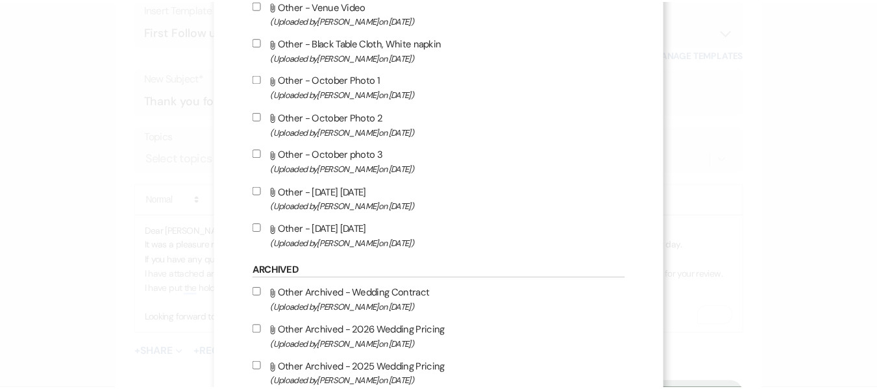
scroll to position [1285, 0]
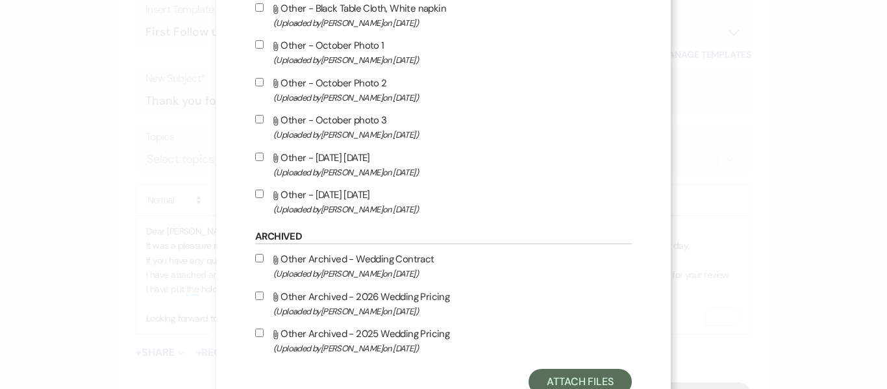
click at [738, 266] on div "X Attach Files Library Files Event Documents Upload File Invoice / Rental Agree…" at bounding box center [443, 194] width 887 height 389
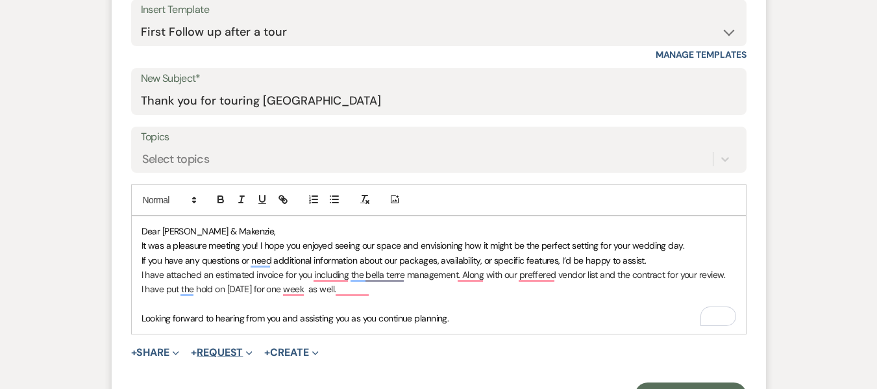
click at [222, 357] on button "+ Request Expand" at bounding box center [222, 352] width 62 height 10
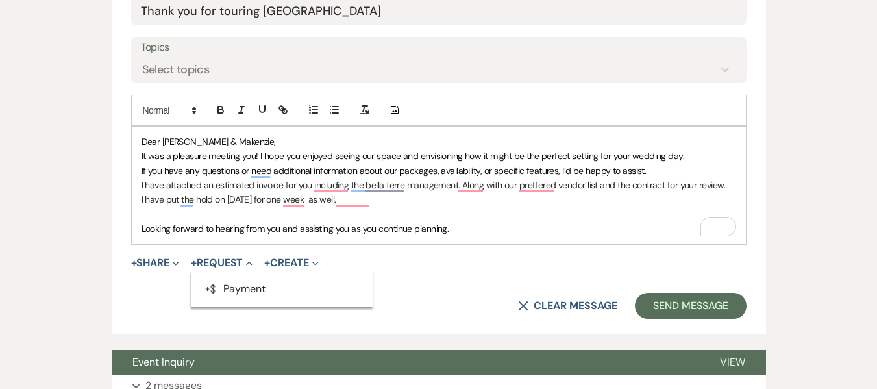
scroll to position [708, 0]
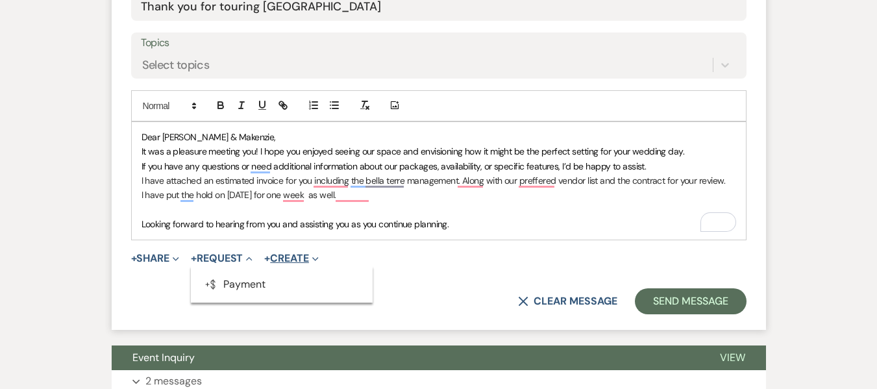
click at [299, 263] on button "+ Create Expand" at bounding box center [291, 258] width 54 height 10
click at [153, 257] on button "+ Share Expand" at bounding box center [155, 258] width 49 height 10
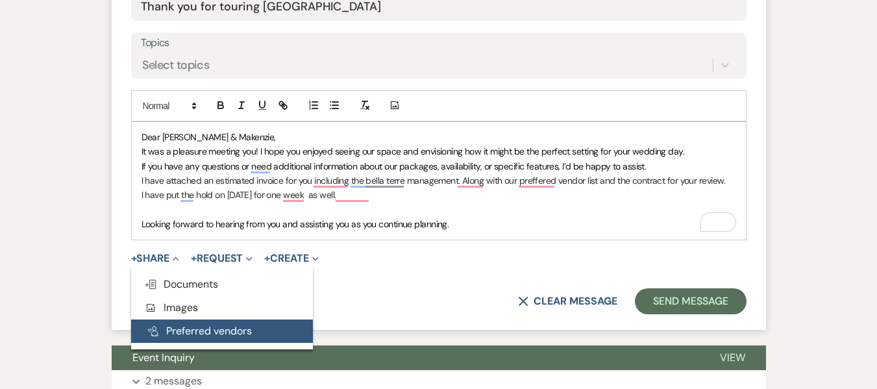
click at [164, 329] on button "Pref Vendors Preferred vendors" at bounding box center [222, 331] width 182 height 23
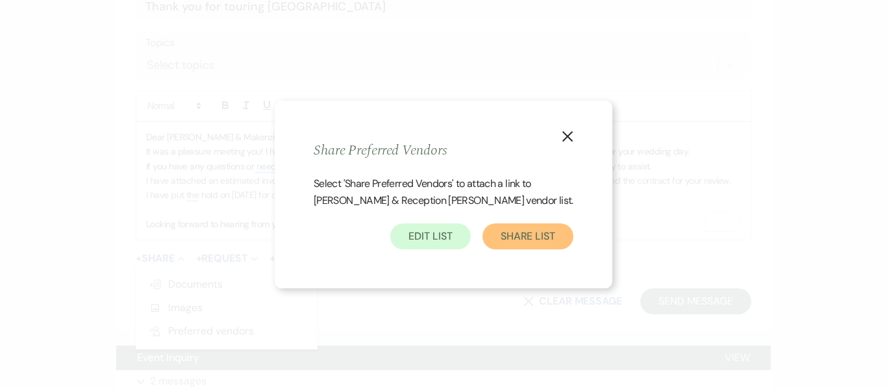
click at [516, 242] on button "Share List" at bounding box center [528, 236] width 91 height 26
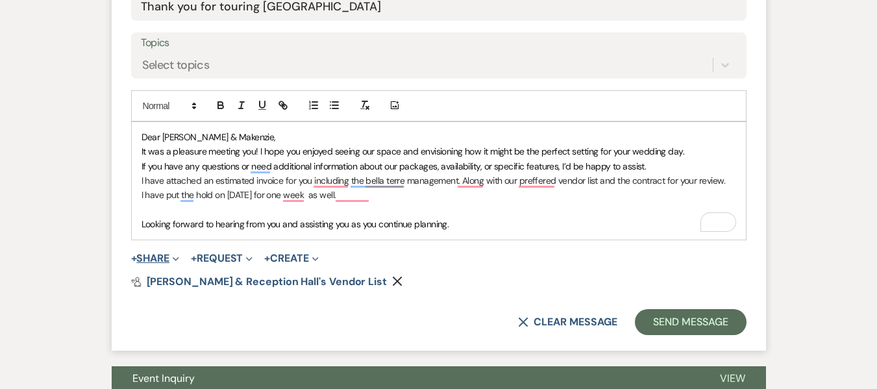
click at [152, 261] on button "+ Share Expand" at bounding box center [155, 258] width 49 height 10
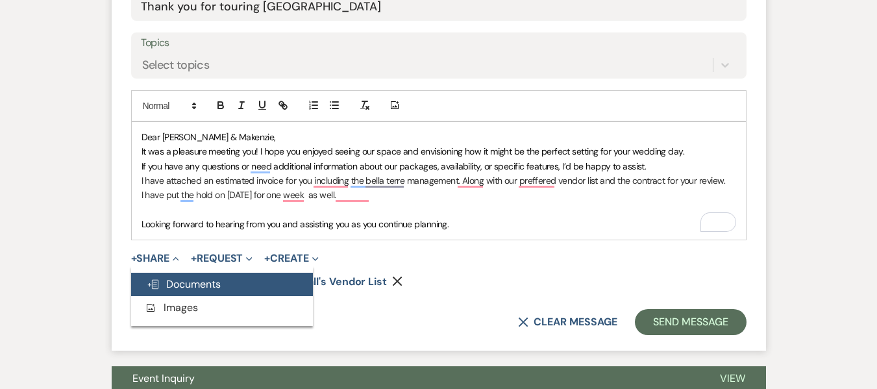
click at [168, 283] on span "Doc Upload Documents" at bounding box center [184, 284] width 74 height 14
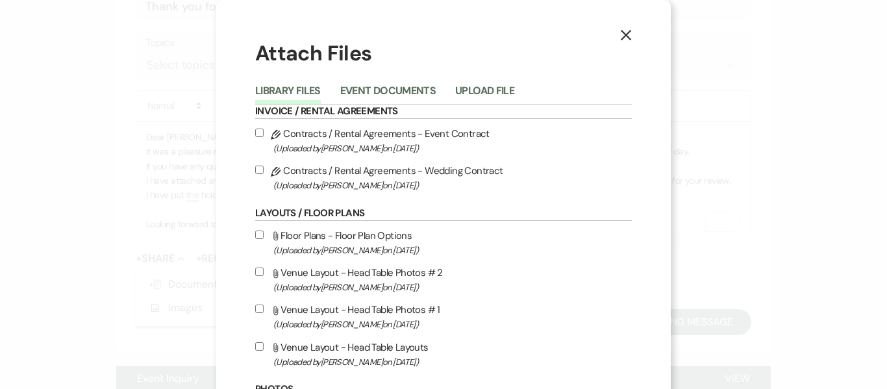
click at [255, 168] on input "Pencil Contracts / Rental Agreements - Wedding Contract (Uploaded by [PERSON_NA…" at bounding box center [259, 170] width 8 height 8
checkbox input "true"
click at [424, 91] on button "Event Documents" at bounding box center [387, 95] width 95 height 18
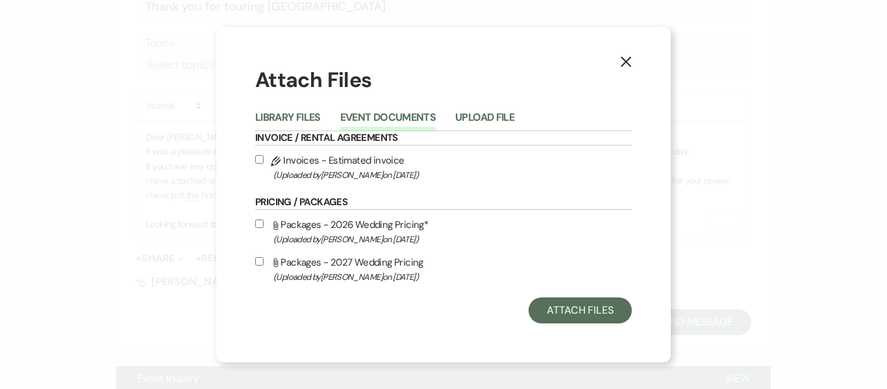
click at [262, 160] on input "Pencil Invoices - Estimated invoice (Uploaded by [PERSON_NAME] on [DATE] )" at bounding box center [259, 159] width 8 height 8
checkbox input "true"
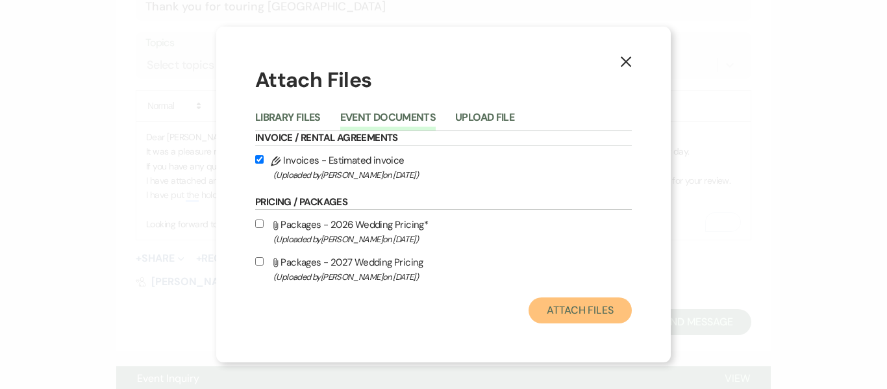
click at [596, 305] on button "Attach Files" at bounding box center [580, 310] width 103 height 26
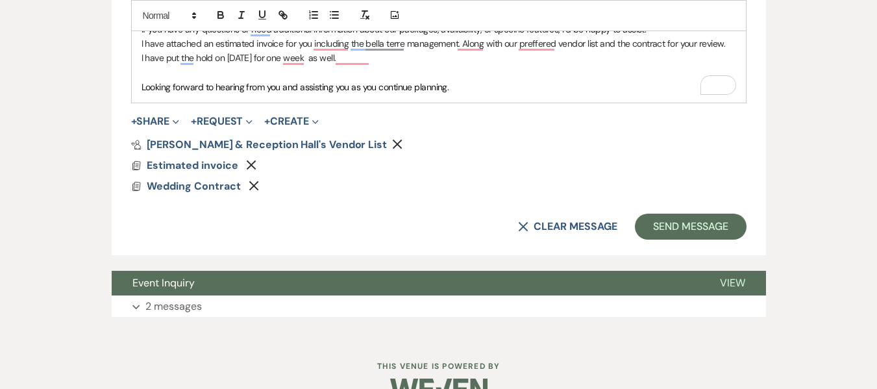
scroll to position [848, 0]
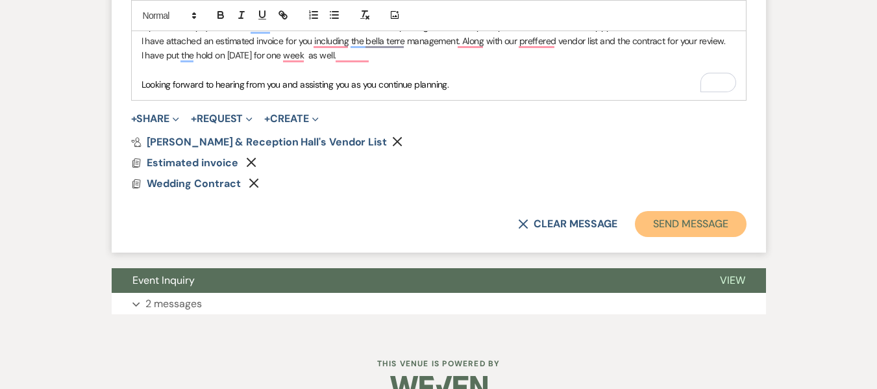
click at [717, 216] on button "Send Message" at bounding box center [690, 224] width 111 height 26
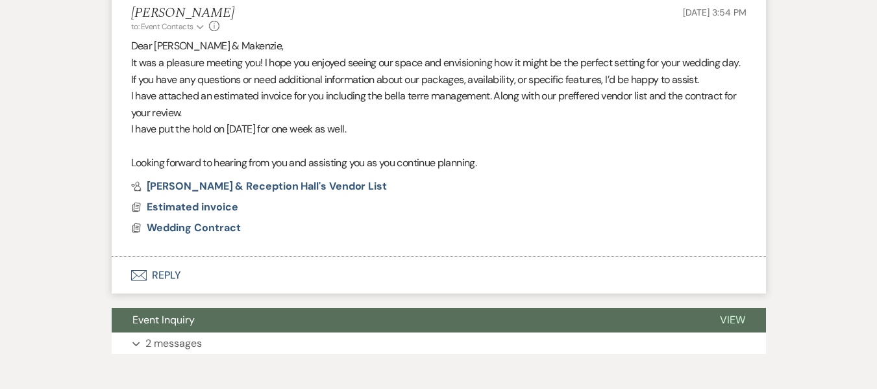
scroll to position [0, 0]
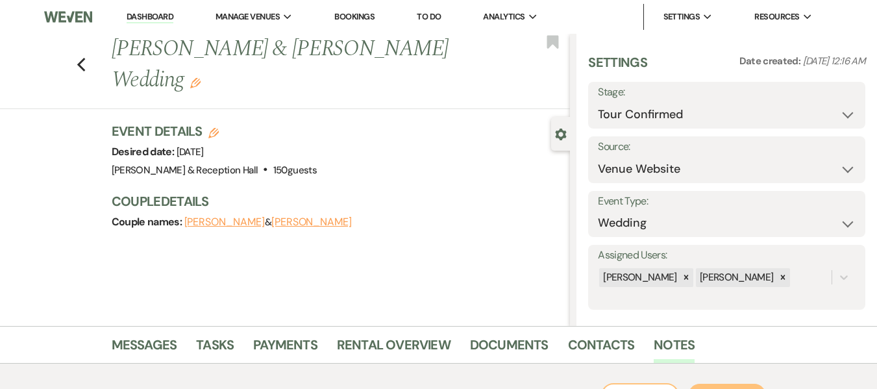
click at [162, 18] on link "Dashboard" at bounding box center [150, 17] width 47 height 12
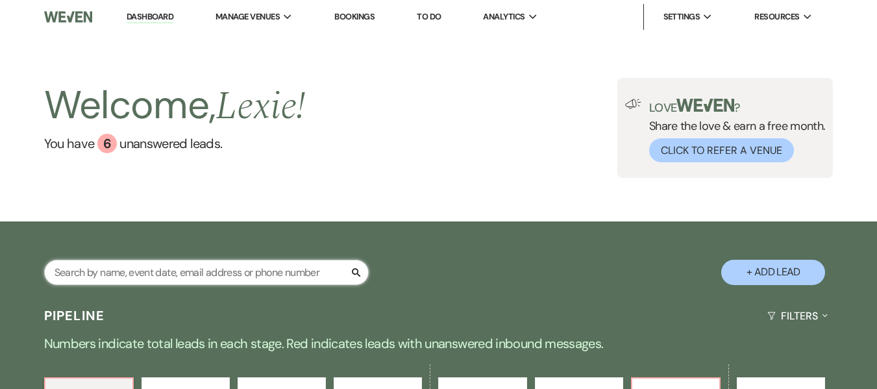
click at [205, 283] on input "text" at bounding box center [206, 272] width 325 height 25
type input "elyssia"
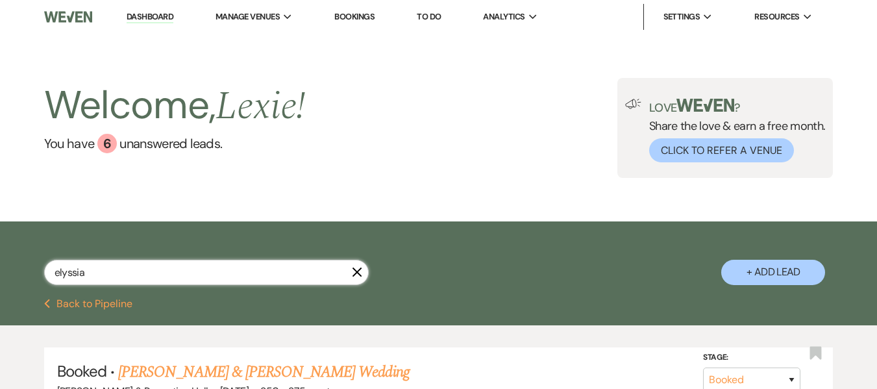
scroll to position [130, 0]
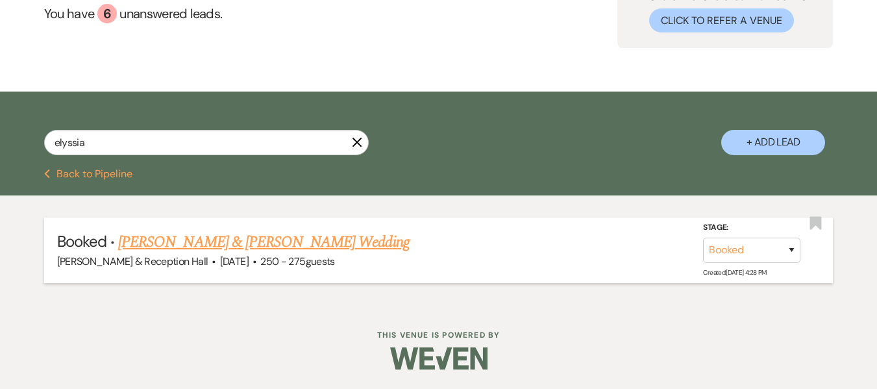
click at [212, 239] on link "[PERSON_NAME] & [PERSON_NAME] Wedding" at bounding box center [263, 242] width 291 height 23
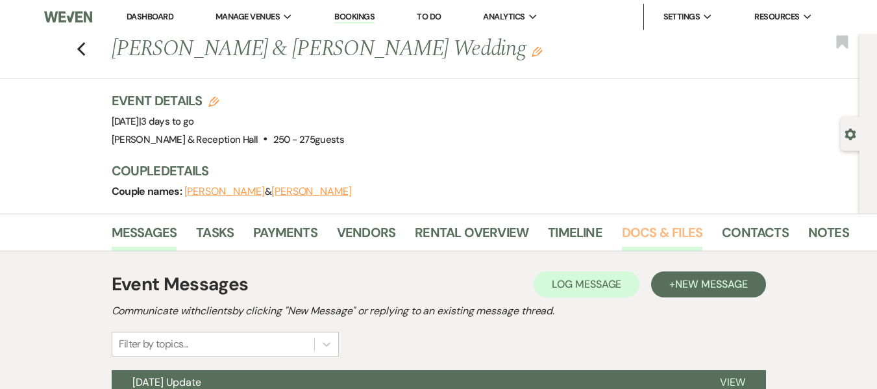
click at [629, 229] on link "Docs & Files" at bounding box center [662, 236] width 81 height 29
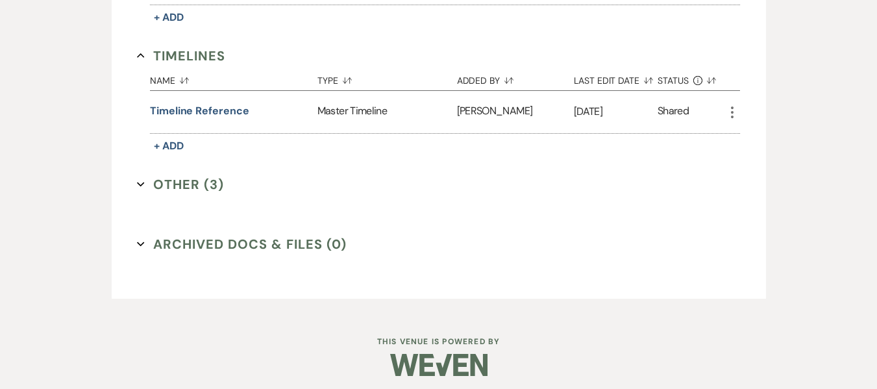
scroll to position [1374, 0]
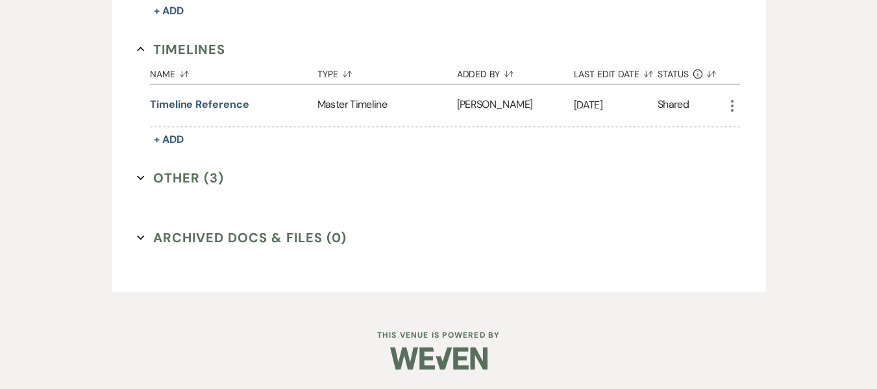
click at [208, 179] on button "Other (3) Expand" at bounding box center [180, 177] width 87 height 19
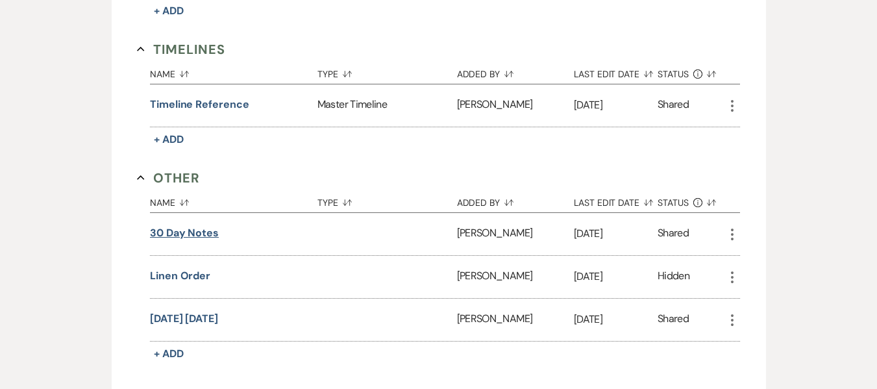
click at [193, 232] on button "30 day notes" at bounding box center [184, 233] width 69 height 16
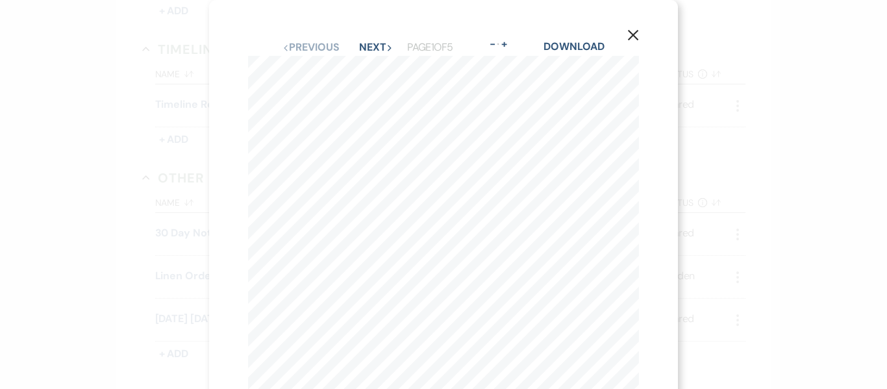
click at [634, 32] on icon "X" at bounding box center [633, 35] width 12 height 12
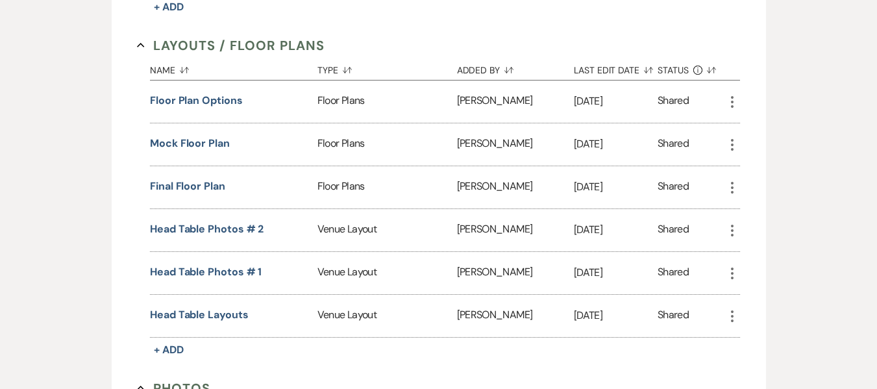
scroll to position [596, 0]
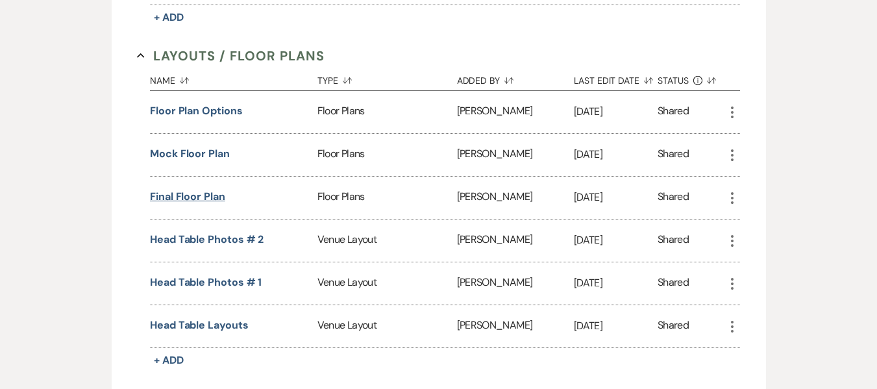
click at [184, 199] on button "Final Floor Plan" at bounding box center [187, 197] width 75 height 16
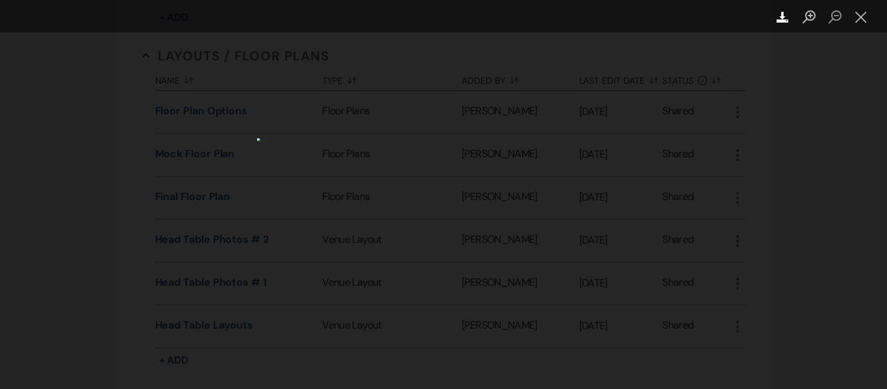
click at [785, 15] on icon "Download" at bounding box center [783, 17] width 12 height 12
click at [735, 38] on div "Lightbox" at bounding box center [443, 194] width 887 height 389
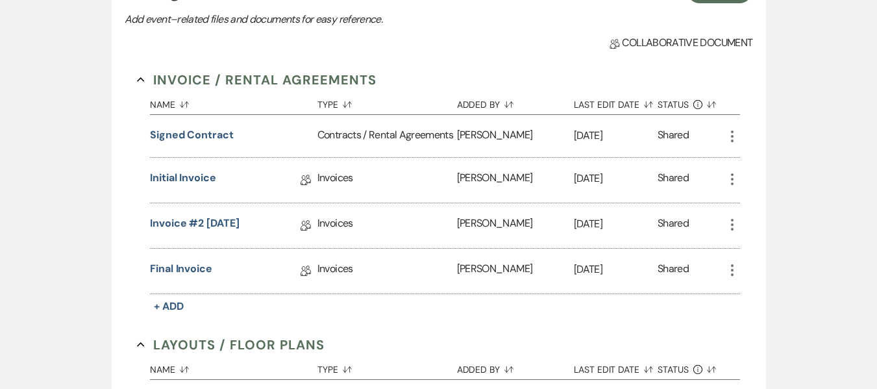
scroll to position [0, 0]
